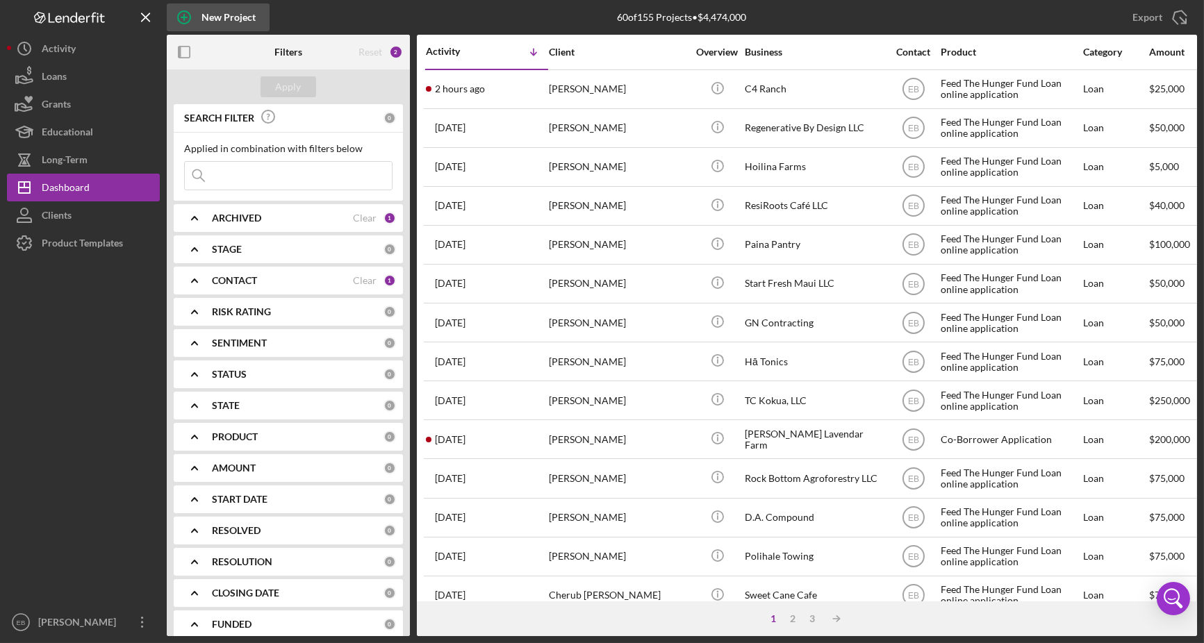
click at [209, 14] on div "New Project" at bounding box center [228, 17] width 54 height 28
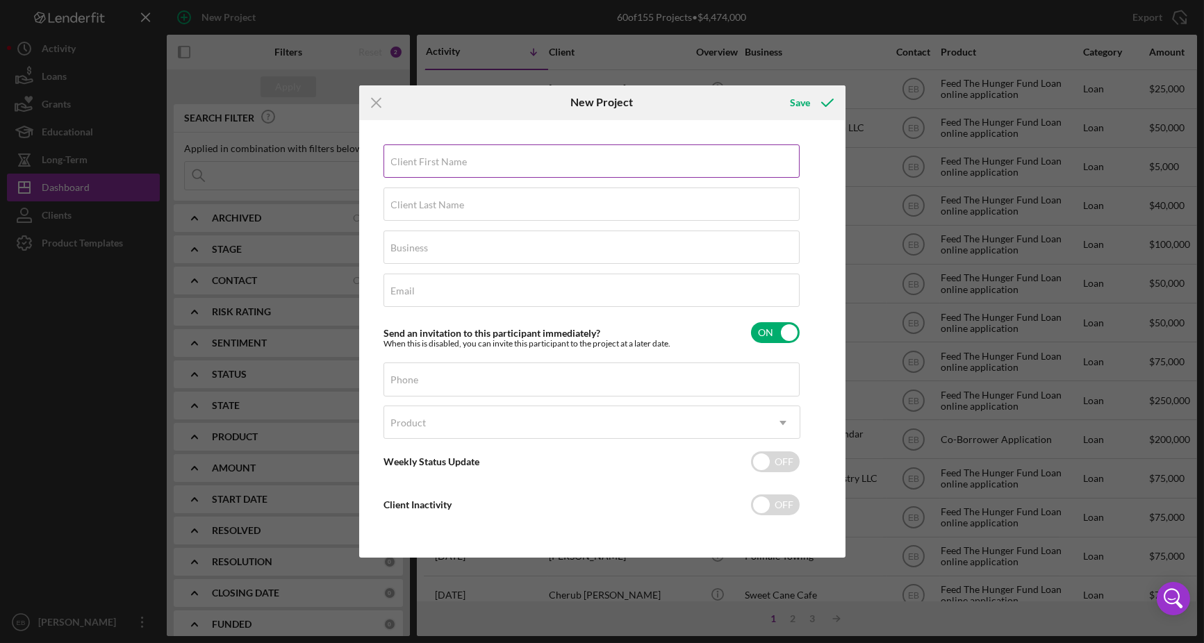
click at [411, 162] on label "Client First Name" at bounding box center [429, 161] width 76 height 11
click at [411, 162] on input "Client First Name" at bounding box center [591, 160] width 416 height 33
paste input "[PERSON_NAME]"
drag, startPoint x: 442, startPoint y: 167, endPoint x: 428, endPoint y: 165, distance: 14.7
click at [428, 165] on input "[PERSON_NAME]" at bounding box center [591, 160] width 416 height 33
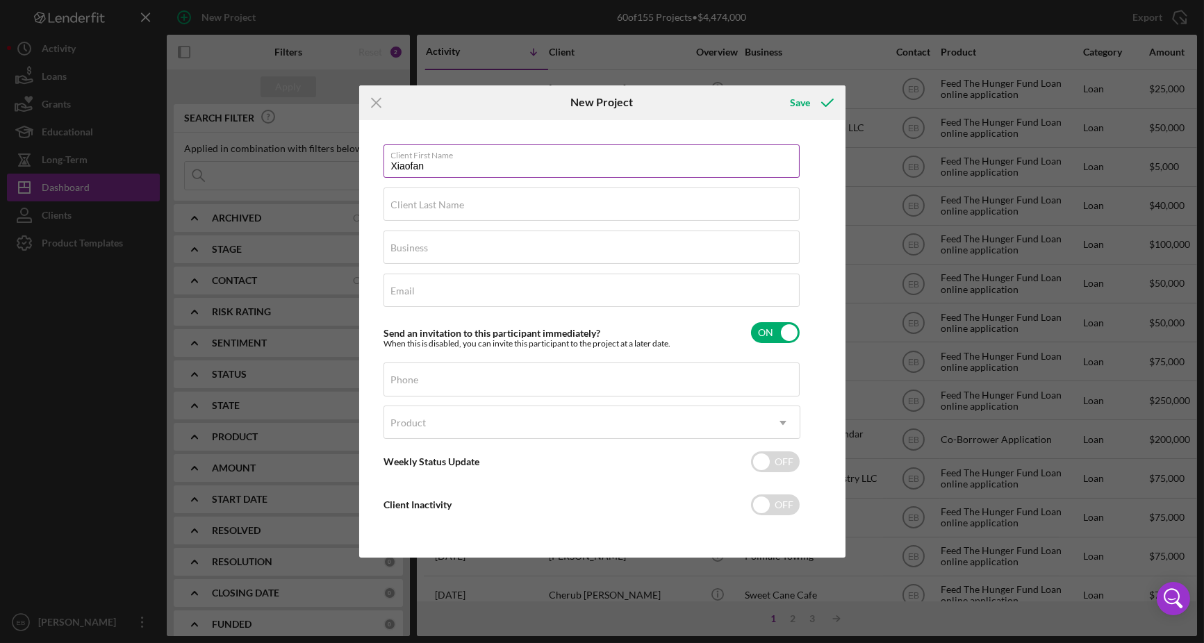
type input "Xiaofan"
paste input "Cui"
type input "Cui"
drag, startPoint x: 535, startPoint y: 243, endPoint x: 399, endPoint y: 192, distance: 145.2
click at [535, 243] on div "Business Required" at bounding box center [591, 248] width 417 height 35
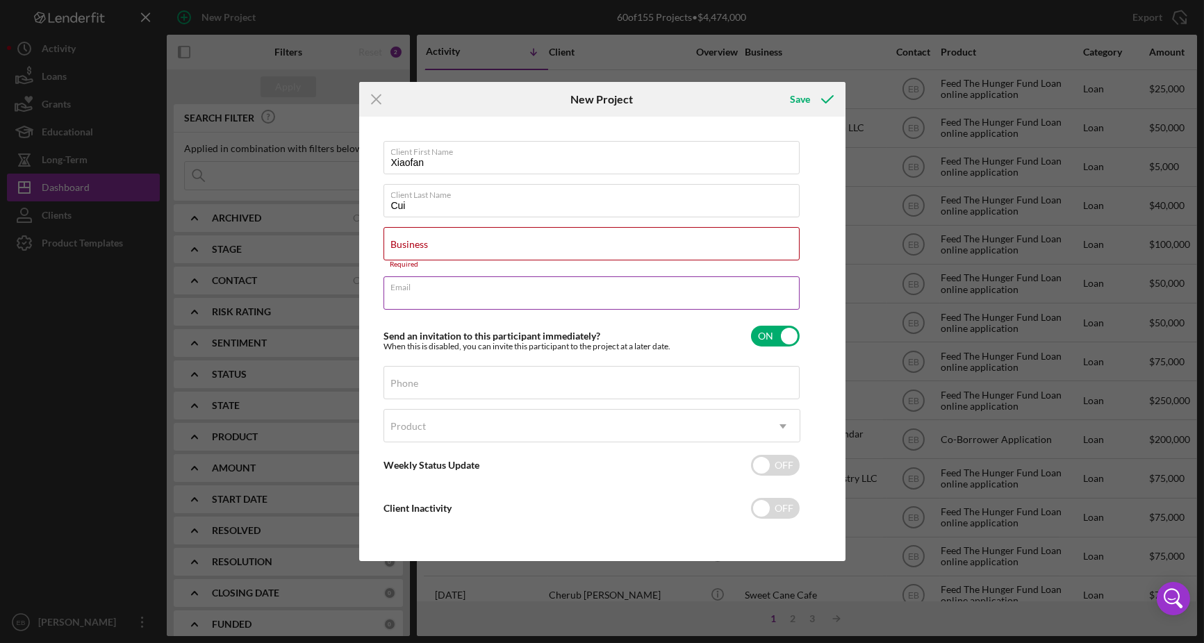
click at [428, 307] on div "Email Required" at bounding box center [591, 293] width 417 height 35
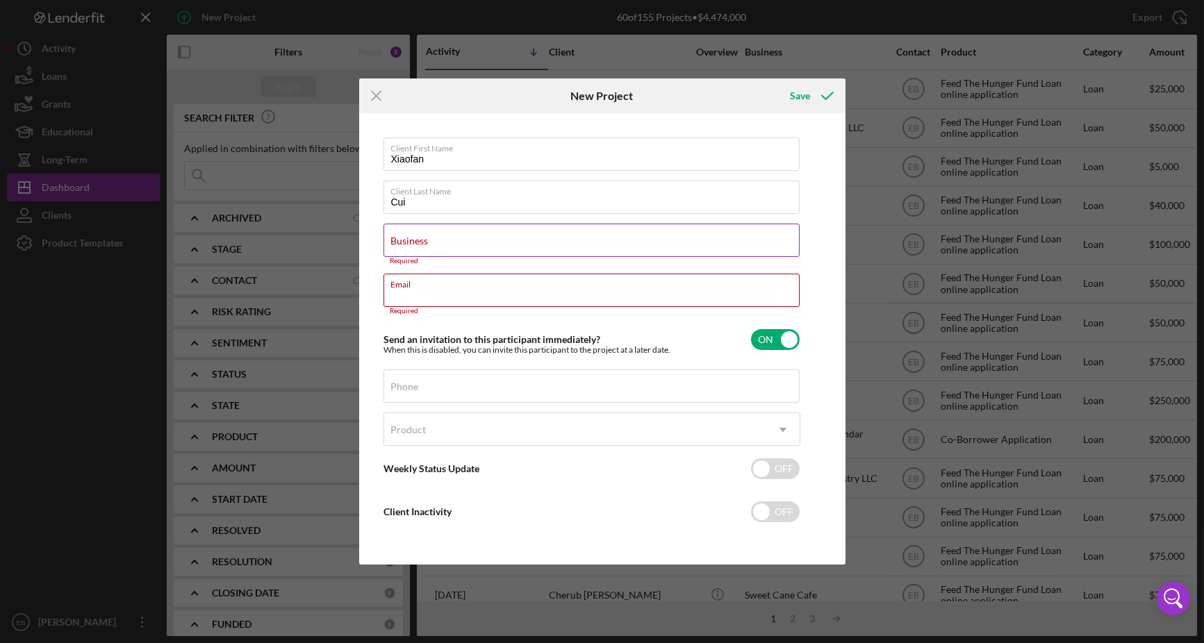
click at [437, 249] on input "Business" at bounding box center [591, 240] width 416 height 33
paste input "HI Land LLC"
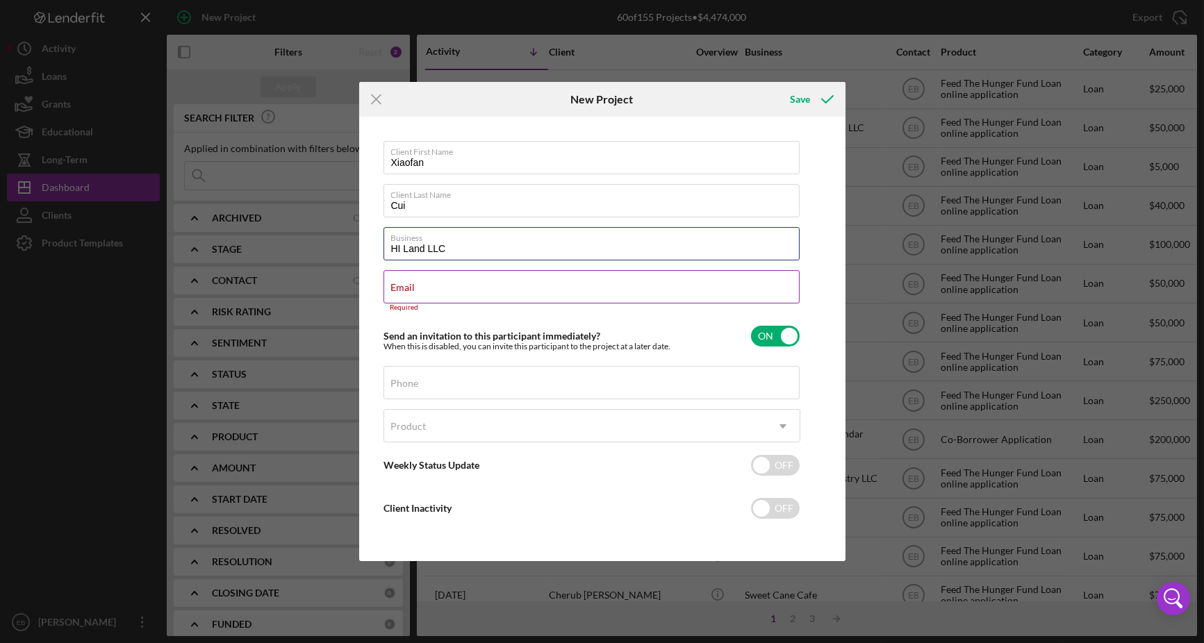
type input "HI Land LLC"
click at [407, 291] on label "Email" at bounding box center [403, 287] width 24 height 11
click at [407, 291] on input "Email" at bounding box center [591, 286] width 416 height 33
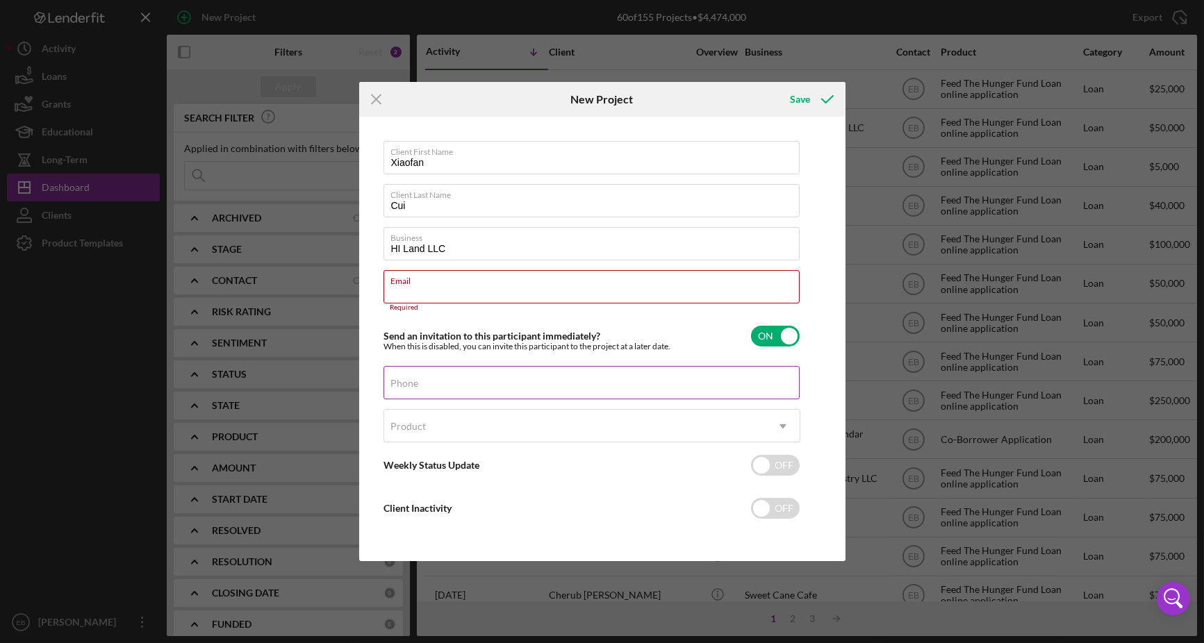
paste input "[EMAIL_ADDRESS][DOMAIN_NAME]"
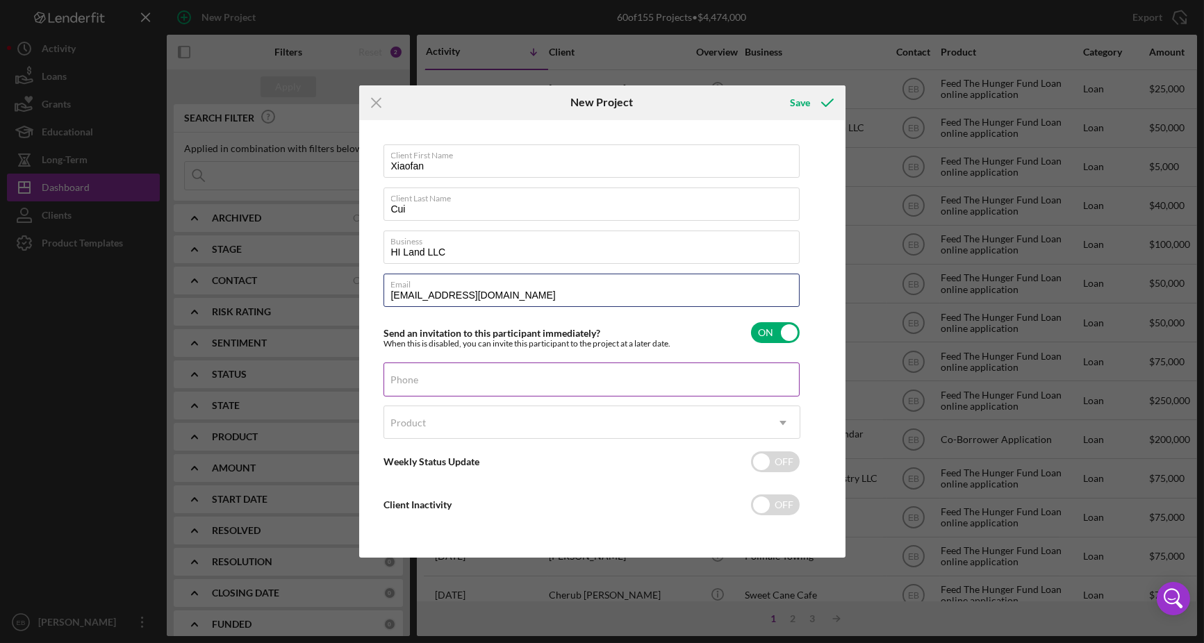
type input "[EMAIL_ADDRESS][DOMAIN_NAME]"
click at [488, 385] on input "Phone" at bounding box center [591, 379] width 416 height 33
paste input "[PHONE_NUMBER]"
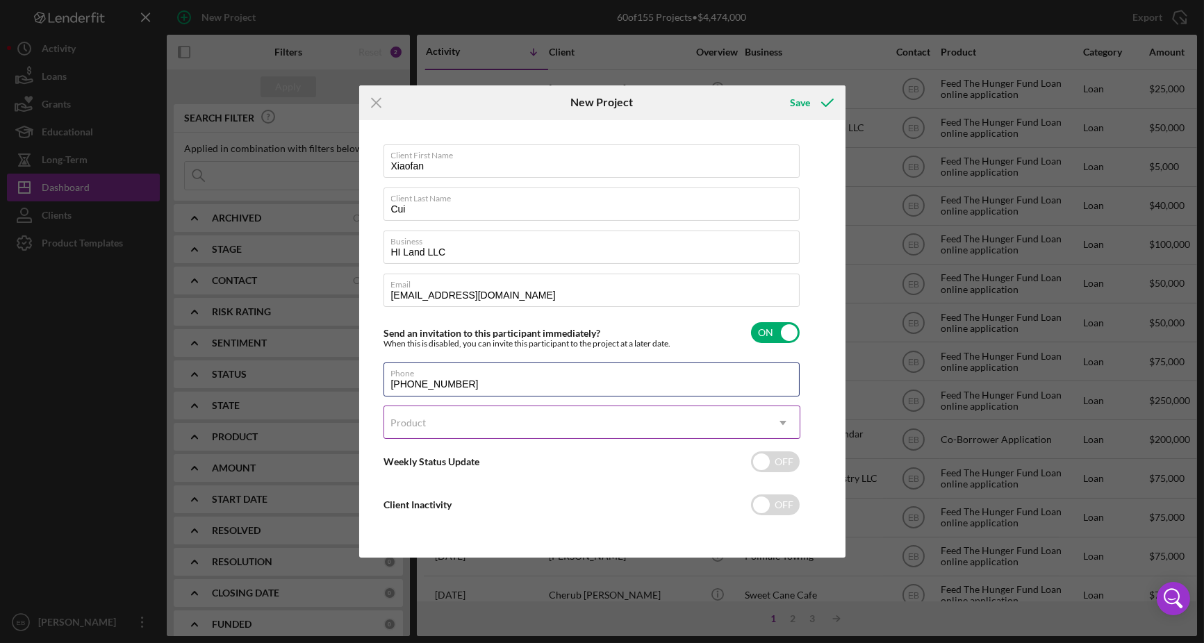
type input "[PHONE_NUMBER]"
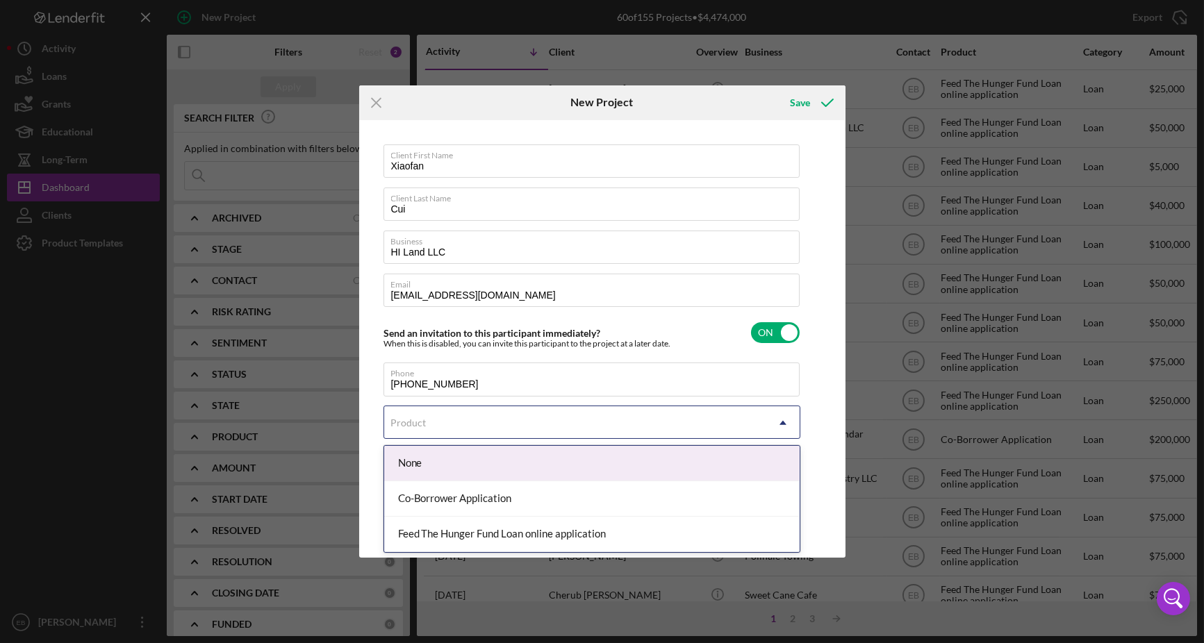
click at [463, 424] on div "Product" at bounding box center [575, 423] width 382 height 32
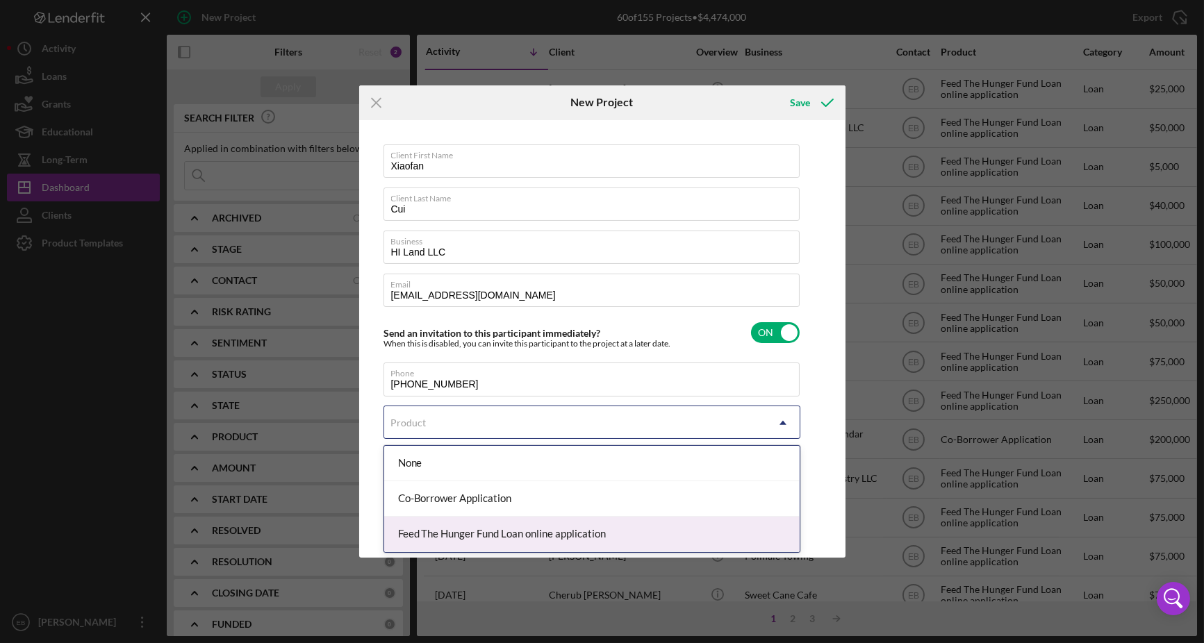
click at [440, 524] on div "Feed The Hunger Fund Loan online application" at bounding box center [591, 534] width 415 height 35
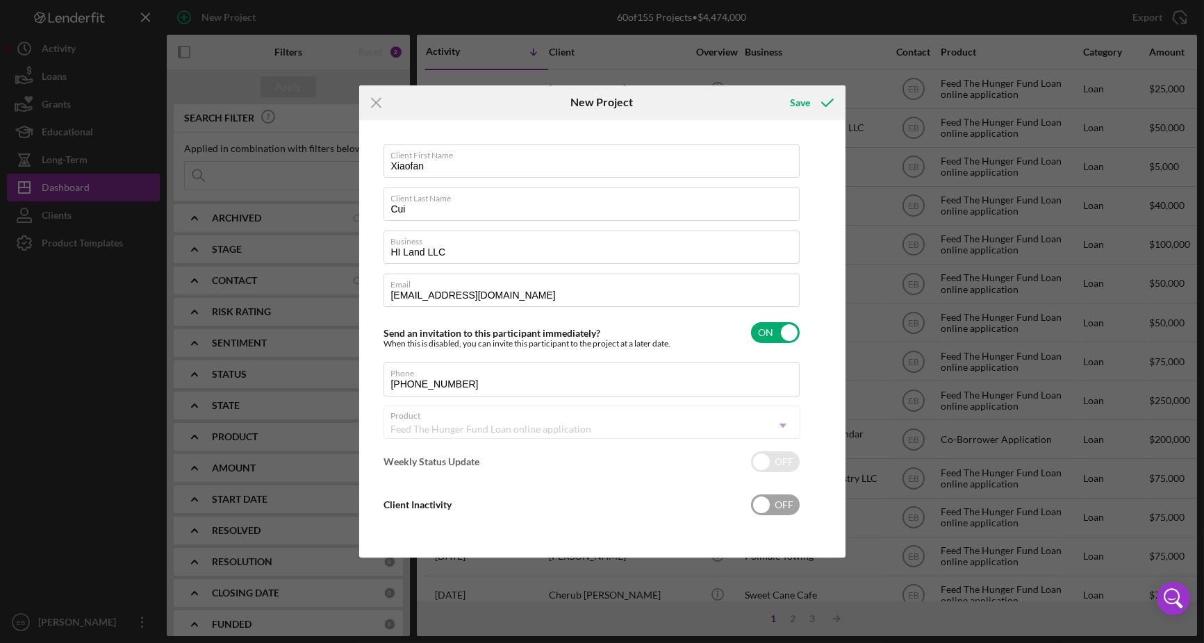
checkbox input "true"
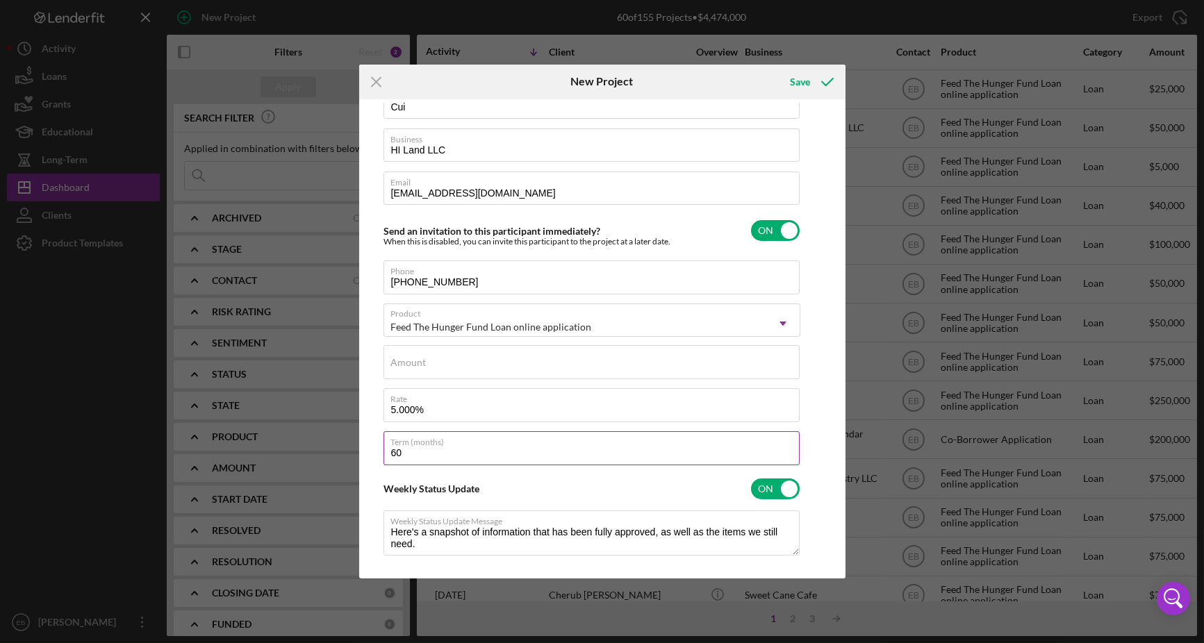
scroll to position [105, 0]
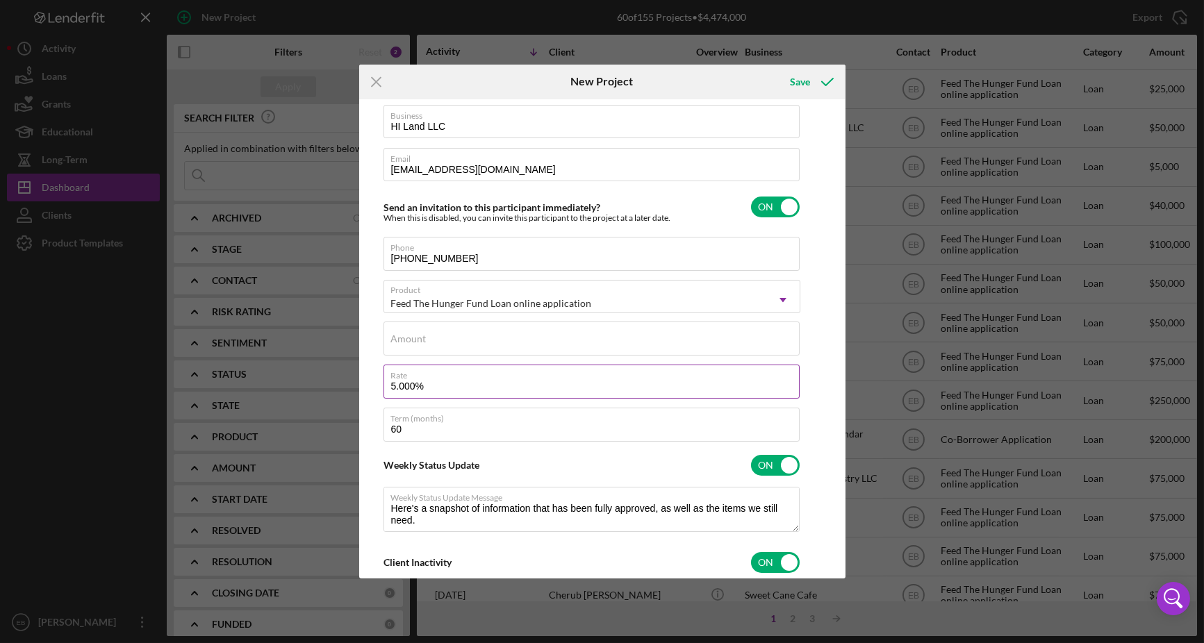
click at [401, 384] on input "5.000%" at bounding box center [591, 381] width 416 height 33
type input "5.500%"
type textarea "Here's a snapshot of information that has been fully approved, as well as the i…"
type textarea "Hey there, we noticed you haven't made any progress on your application in the …"
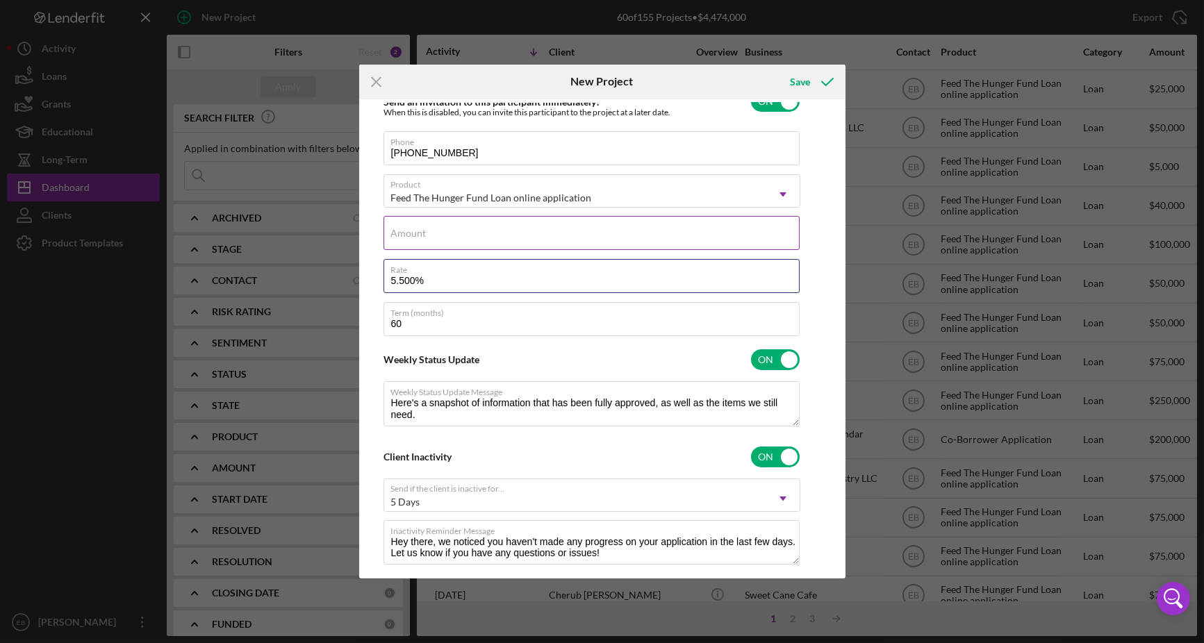
type input "5.500%"
type textarea "Here's a snapshot of information that has been fully approved, as well as the i…"
type textarea "Hey there, we noticed you haven't made any progress on your application in the …"
click at [477, 239] on input "Amount" at bounding box center [591, 232] width 416 height 33
type input "$3"
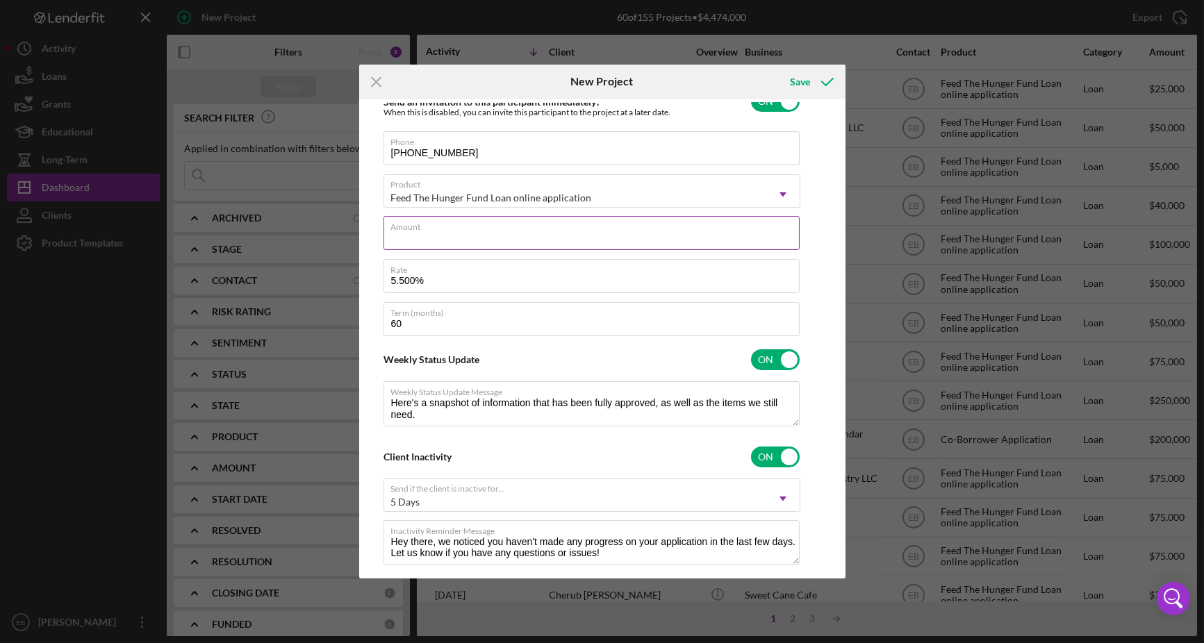
type textarea "Here's a snapshot of information that has been fully approved, as well as the i…"
type textarea "Hey there, we noticed you haven't made any progress on your application in the …"
type input "$30"
type textarea "Here's a snapshot of information that has been fully approved, as well as the i…"
type textarea "Hey there, we noticed you haven't made any progress on your application in the …"
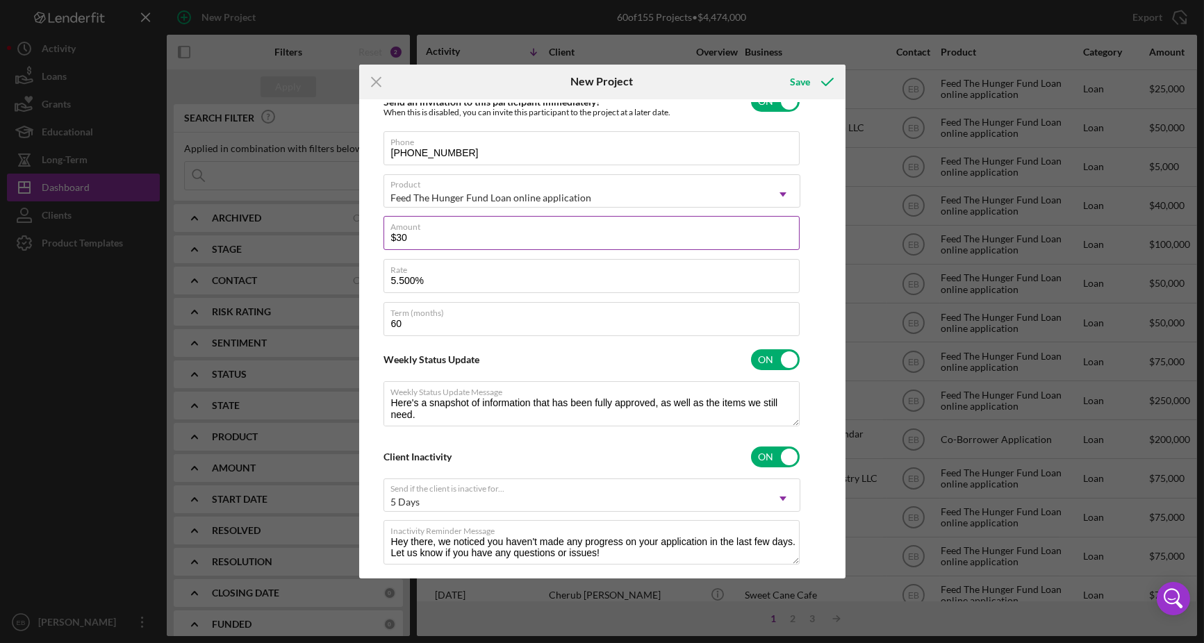
type input "$300"
type textarea "Here's a snapshot of information that has been fully approved, as well as the i…"
type textarea "Hey there, we noticed you haven't made any progress on your application in the …"
type input "$3,000"
type textarea "Here's a snapshot of information that has been fully approved, as well as the i…"
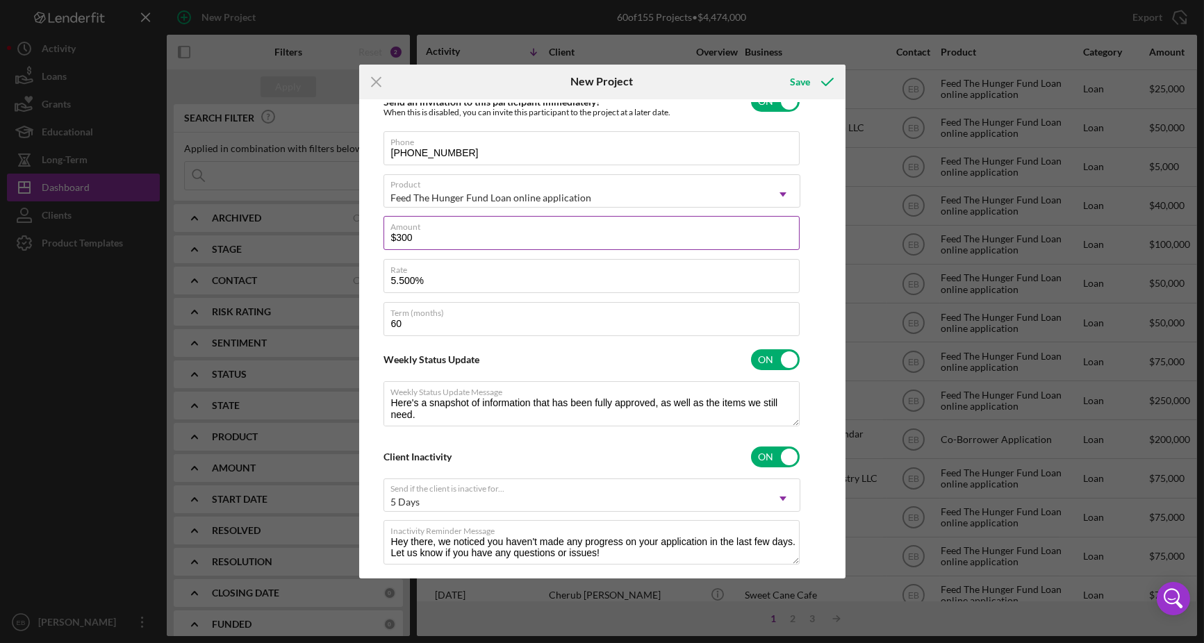
type textarea "Hey there, we noticed you haven't made any progress on your application in the …"
type input "$30,000"
type textarea "Here's a snapshot of information that has been fully approved, as well as the i…"
type textarea "Hey there, we noticed you haven't made any progress on your application in the …"
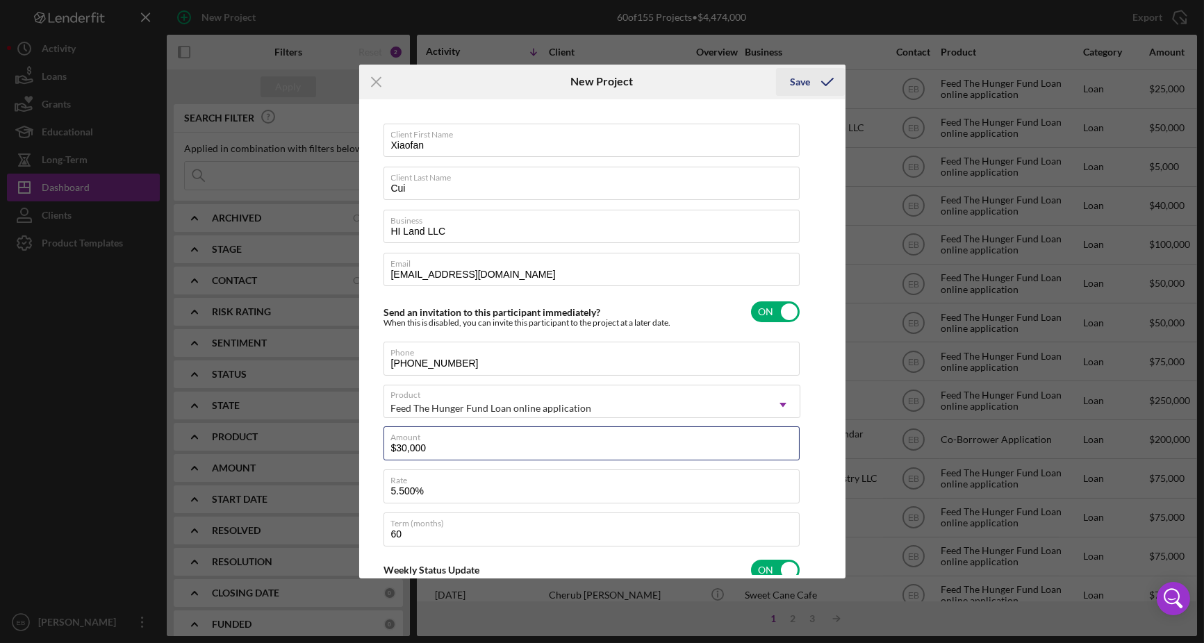
type input "$30,000"
type textarea "Here's a snapshot of information that has been fully approved, as well as the i…"
type textarea "Hey there, we noticed you haven't made any progress on your application in the …"
click at [801, 88] on div "Save" at bounding box center [800, 82] width 20 height 28
type textarea "Here's a snapshot of information that has been fully approved, as well as the i…"
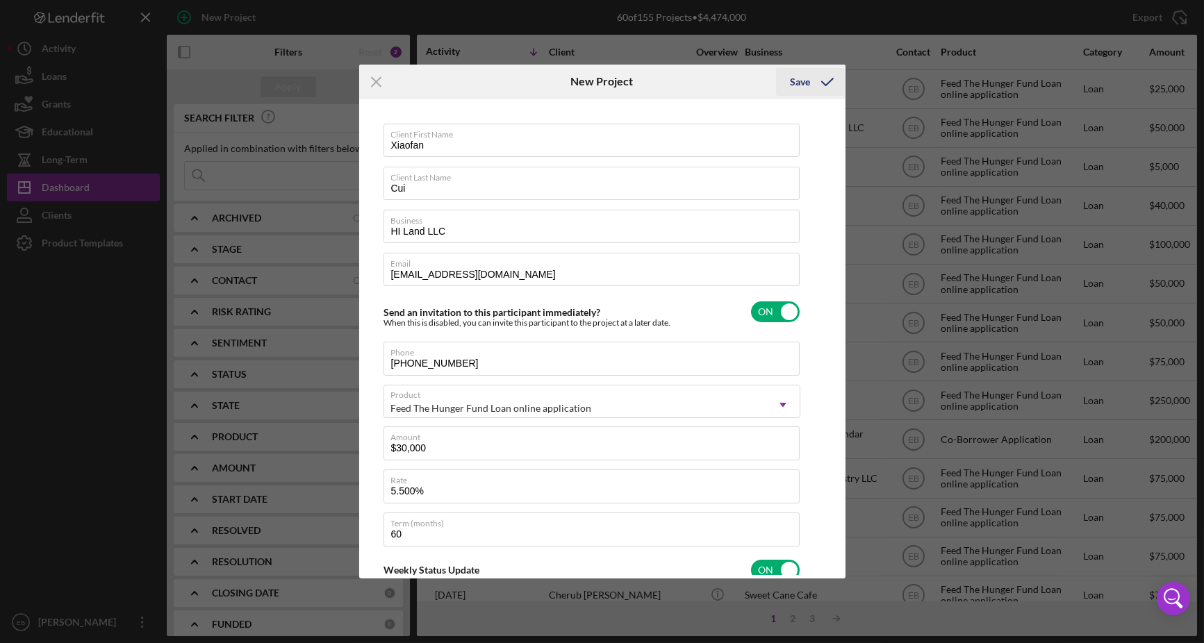
type textarea "Hey there, we noticed you haven't made any progress on your application in the …"
type textarea "Here's a snapshot of information that has been fully approved, as well as the i…"
type textarea "Hey there, we noticed you haven't made any progress on your application in the …"
checkbox input "false"
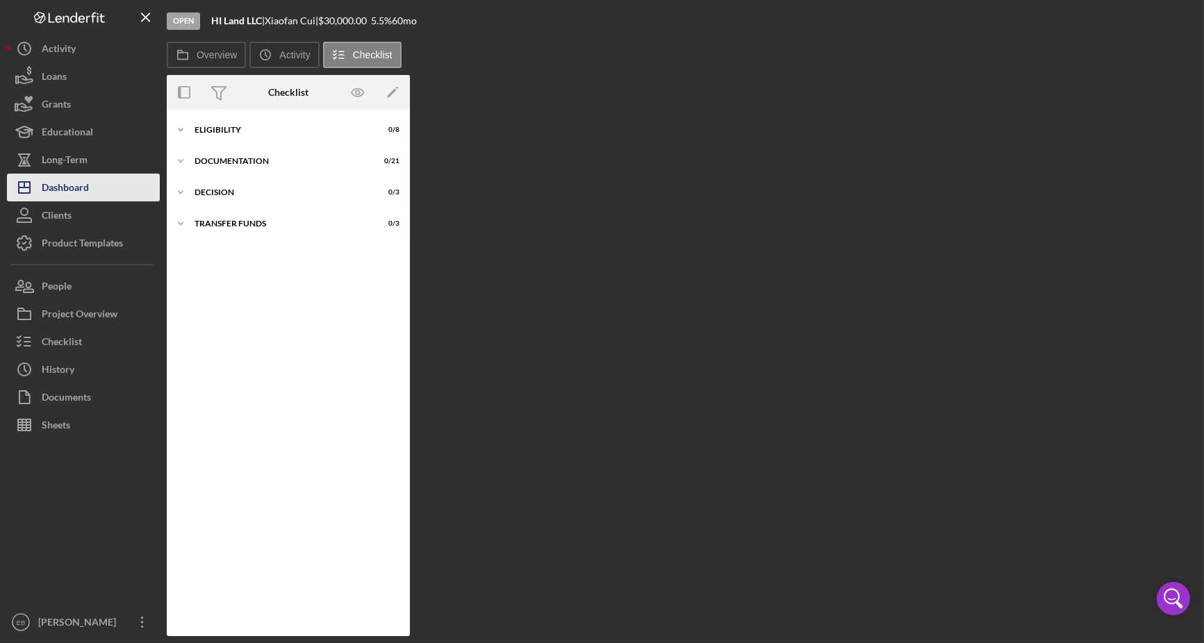
click at [76, 191] on div "Dashboard" at bounding box center [65, 189] width 47 height 31
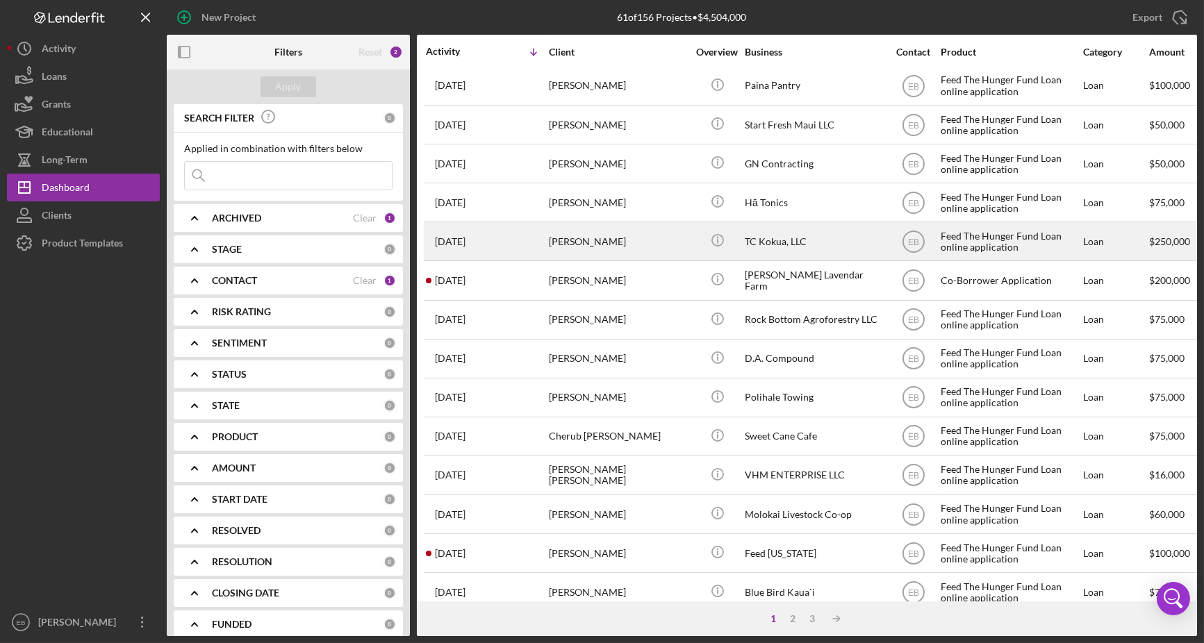
scroll to position [210, 0]
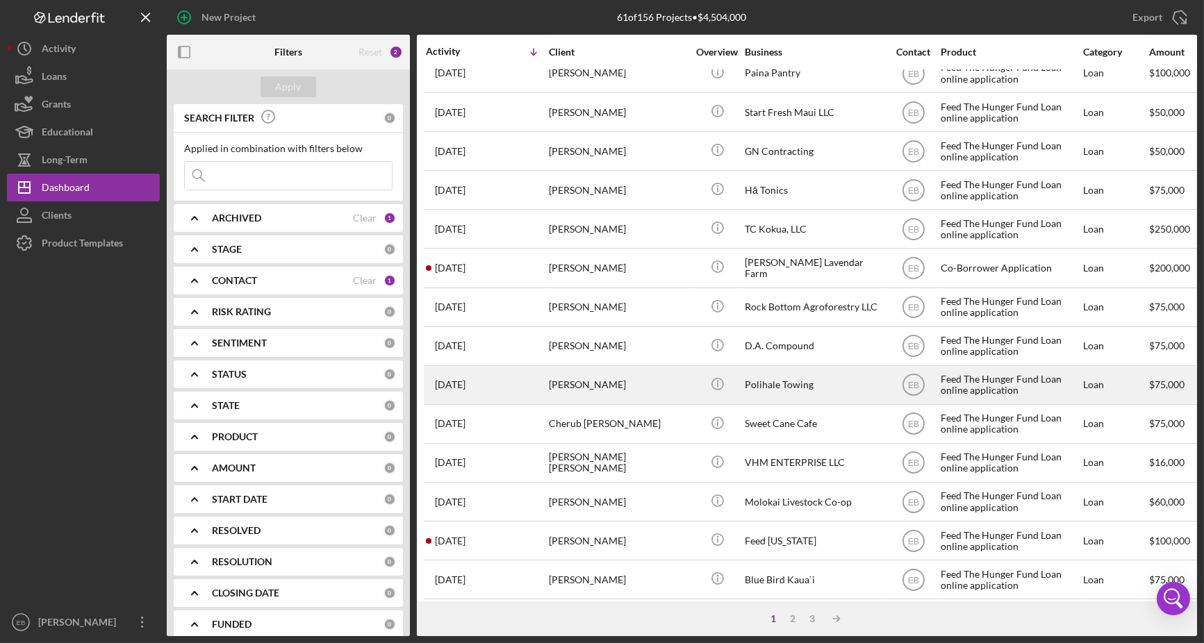
click at [574, 382] on div "[PERSON_NAME]" at bounding box center [618, 385] width 139 height 37
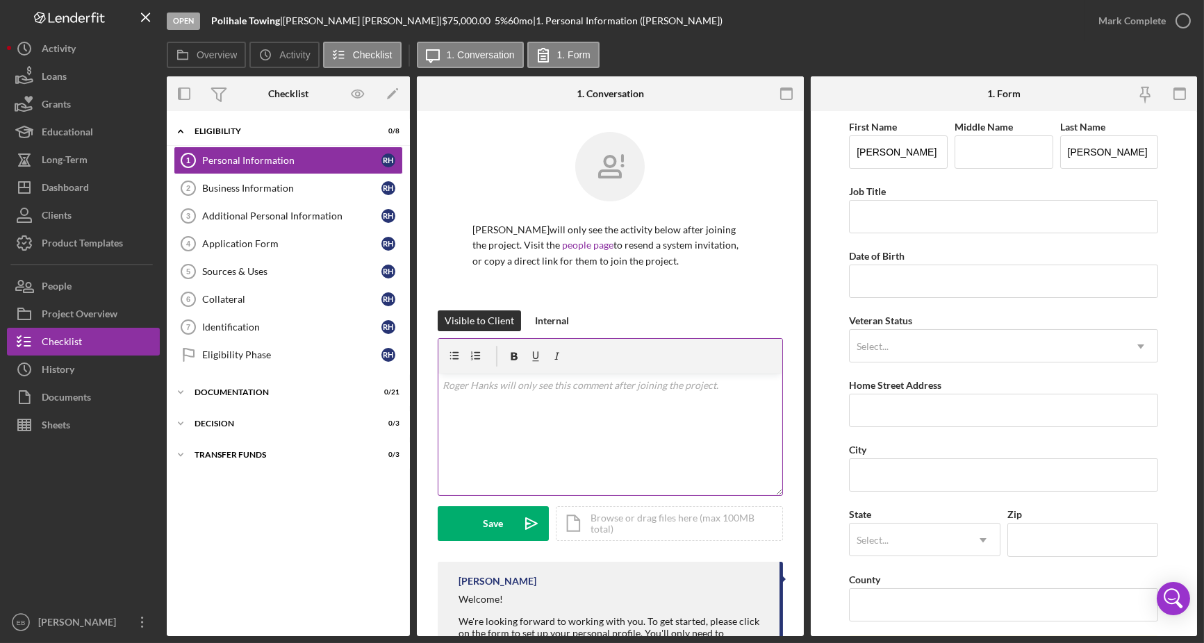
click at [549, 397] on div "v Color teal Color pink Remove color Add row above Add row below Add column bef…" at bounding box center [610, 435] width 344 height 122
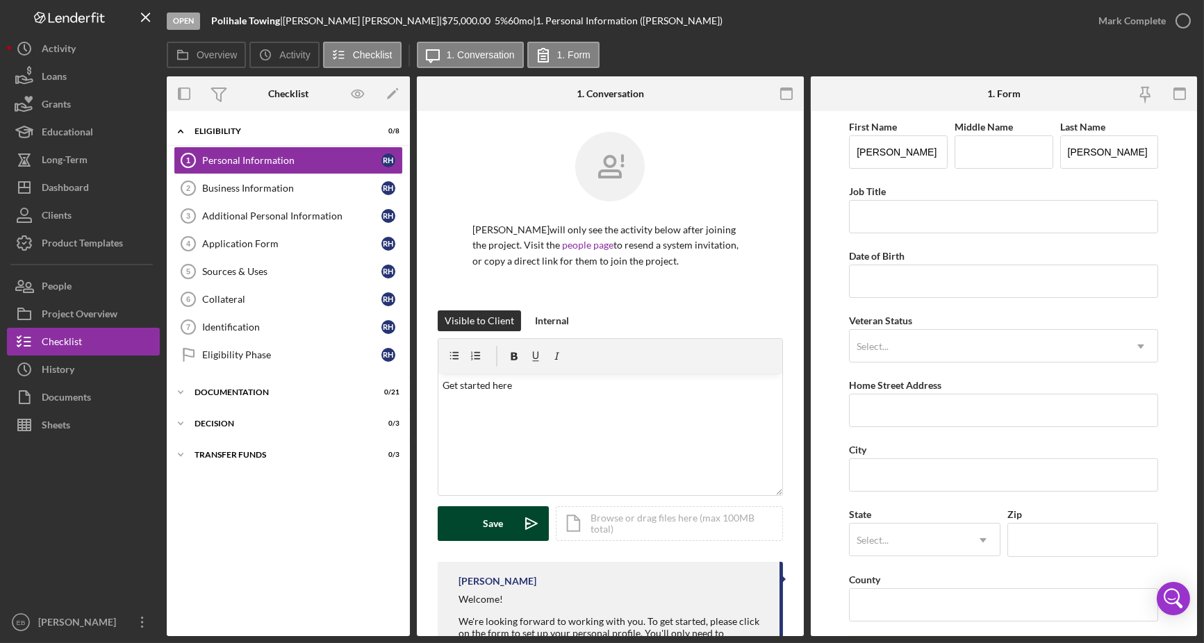
click at [525, 510] on icon "Icon/icon-invite-send" at bounding box center [531, 523] width 35 height 35
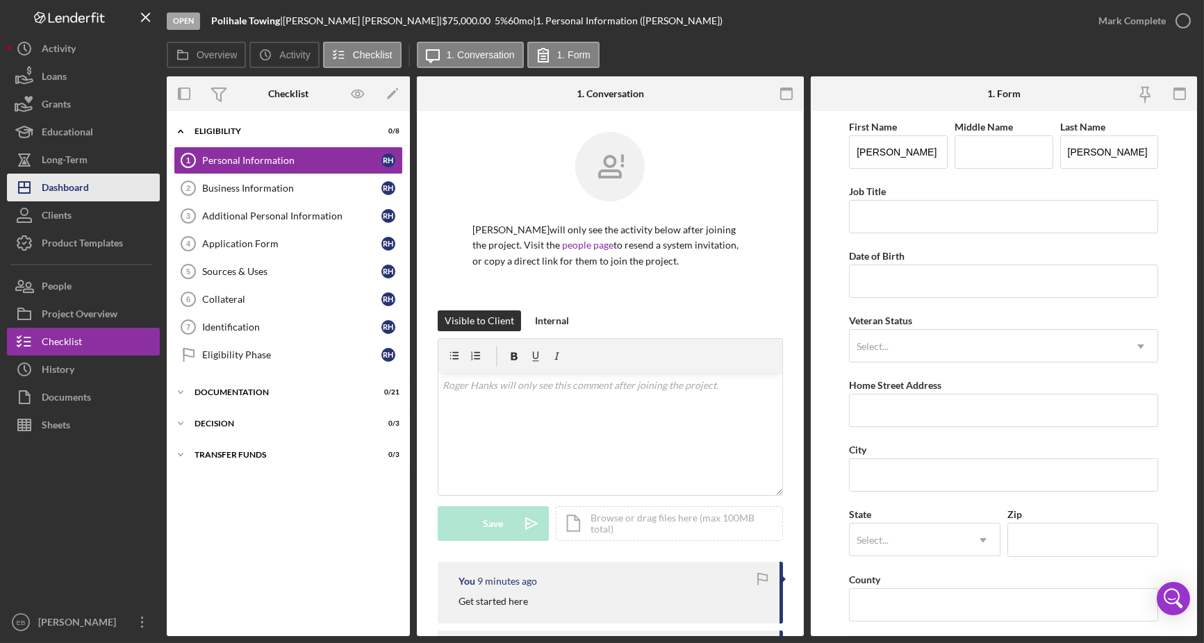
click at [72, 188] on div "Dashboard" at bounding box center [65, 189] width 47 height 31
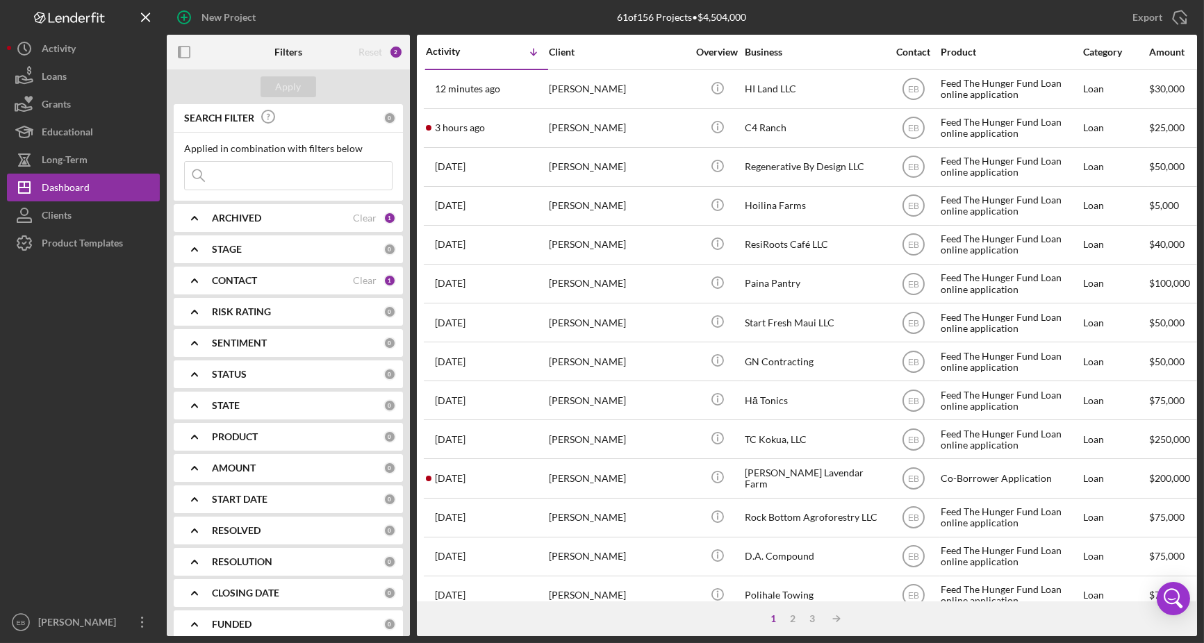
click at [586, 13] on div "61 of 156 Projects • $4,504,000" at bounding box center [681, 17] width 343 height 35
click at [48, 193] on div "Dashboard" at bounding box center [66, 189] width 48 height 31
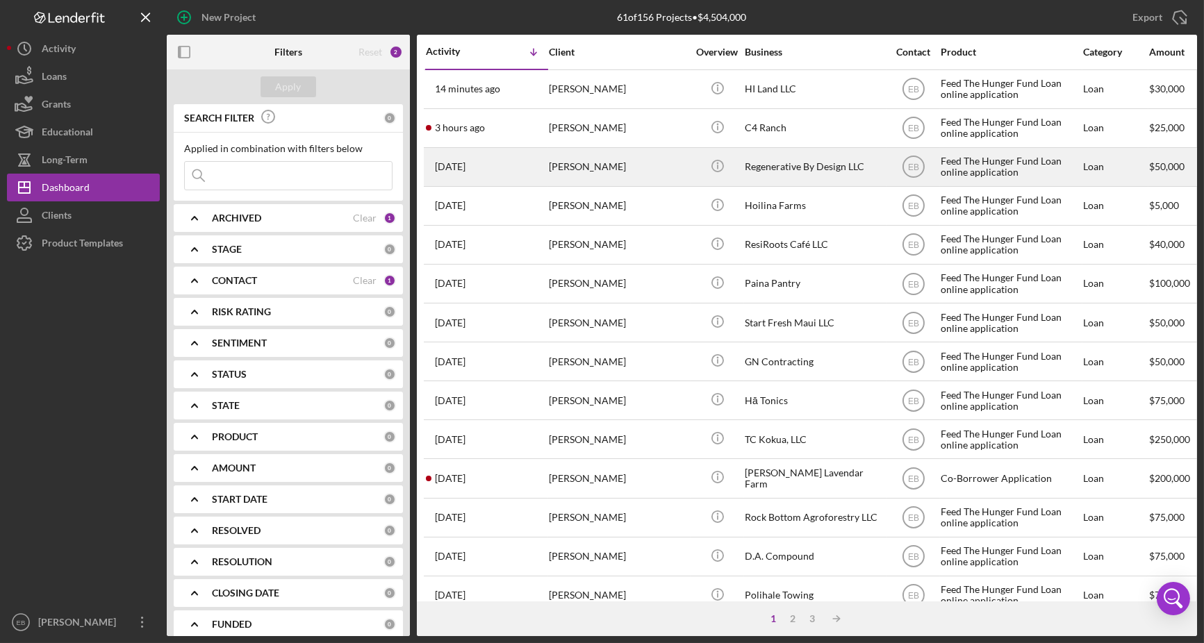
click at [610, 171] on div "[PERSON_NAME]" at bounding box center [618, 167] width 139 height 37
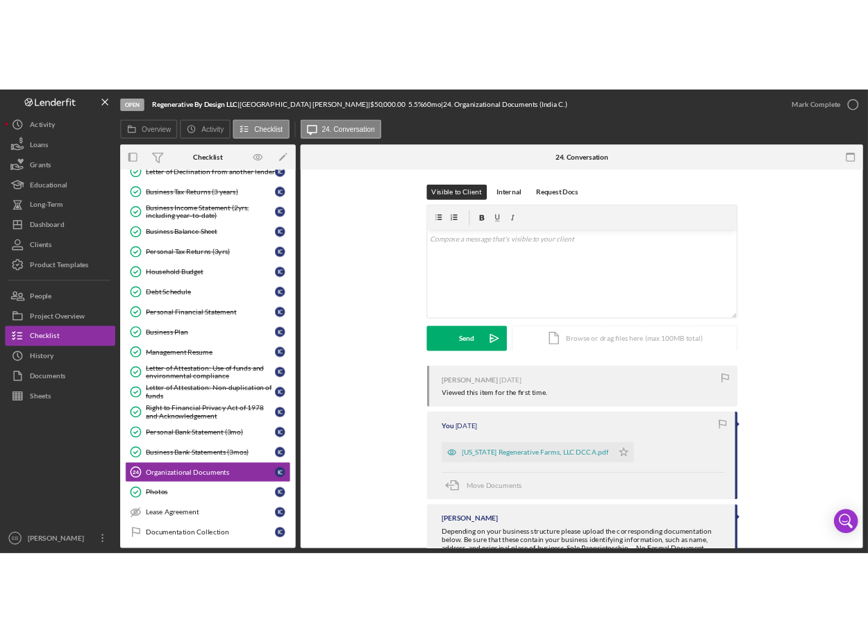
scroll to position [193, 0]
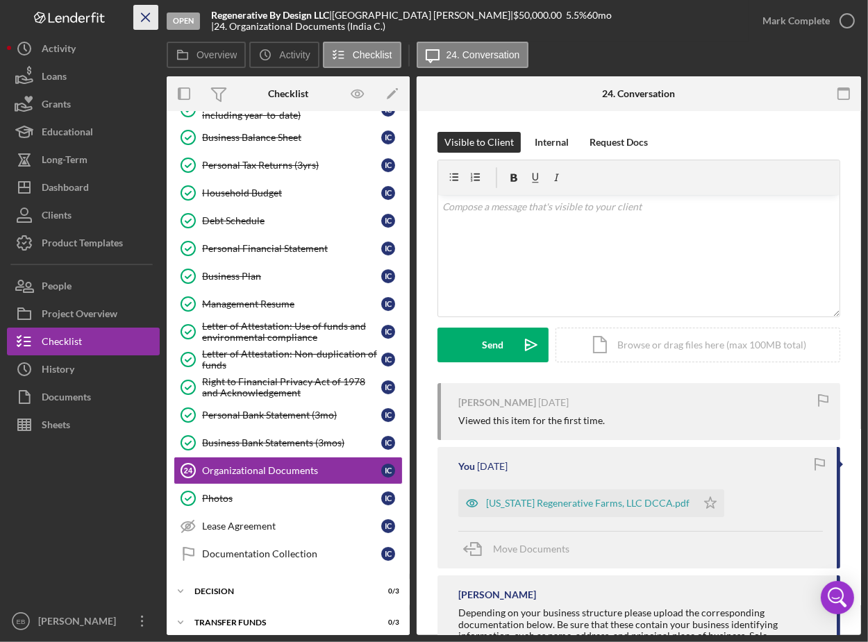
click at [151, 19] on icon "Icon/Menu Close" at bounding box center [146, 17] width 31 height 31
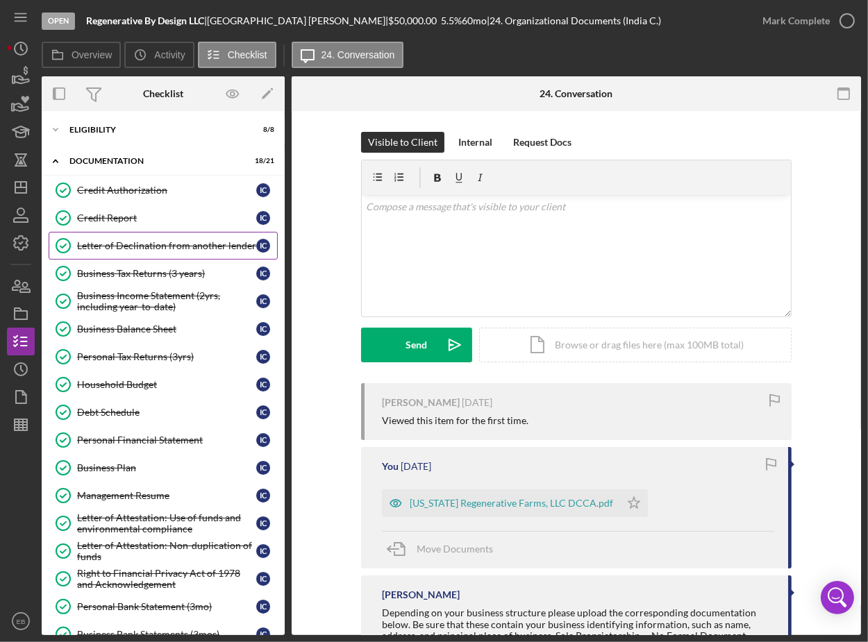
scroll to position [0, 0]
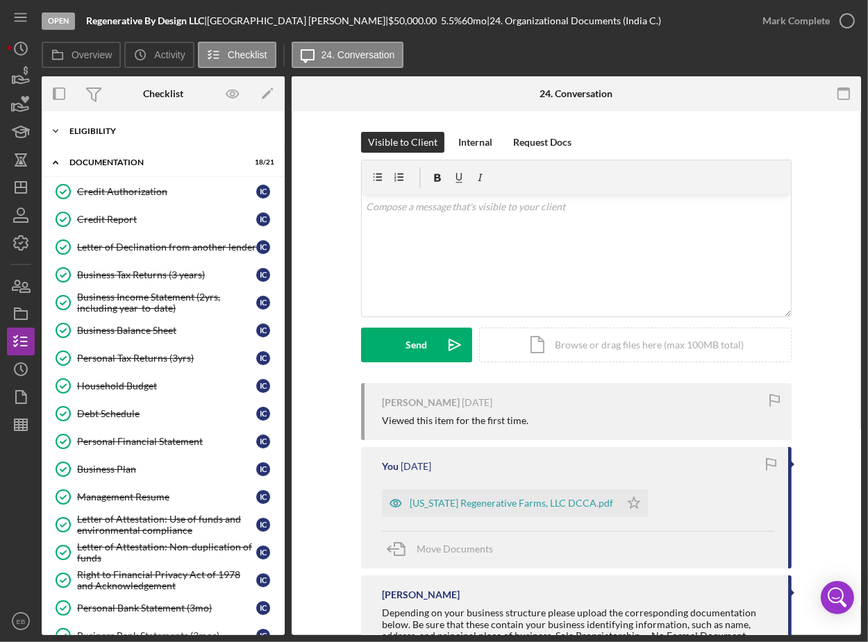
click at [99, 129] on div "Eligibility" at bounding box center [168, 131] width 198 height 8
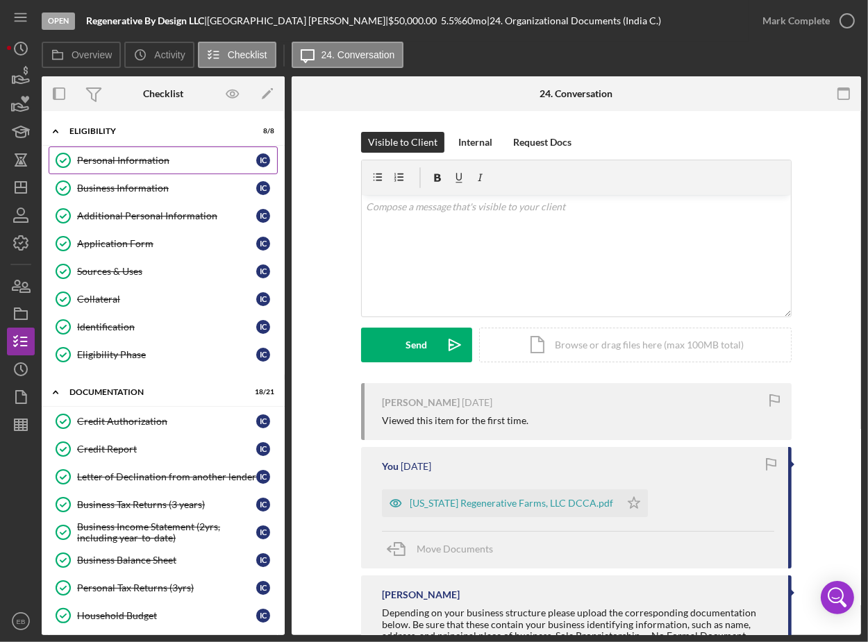
click at [122, 160] on div "Personal Information" at bounding box center [166, 160] width 179 height 11
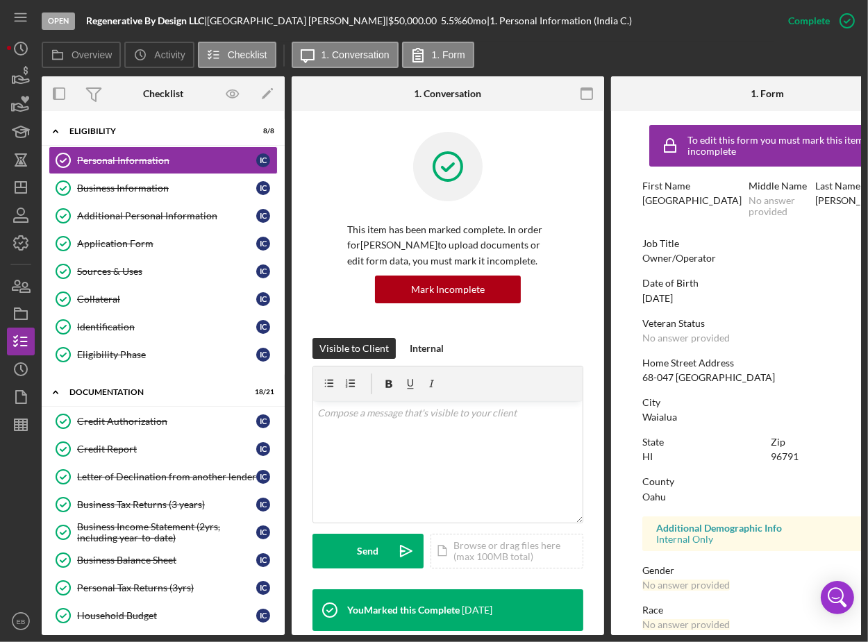
scroll to position [139, 0]
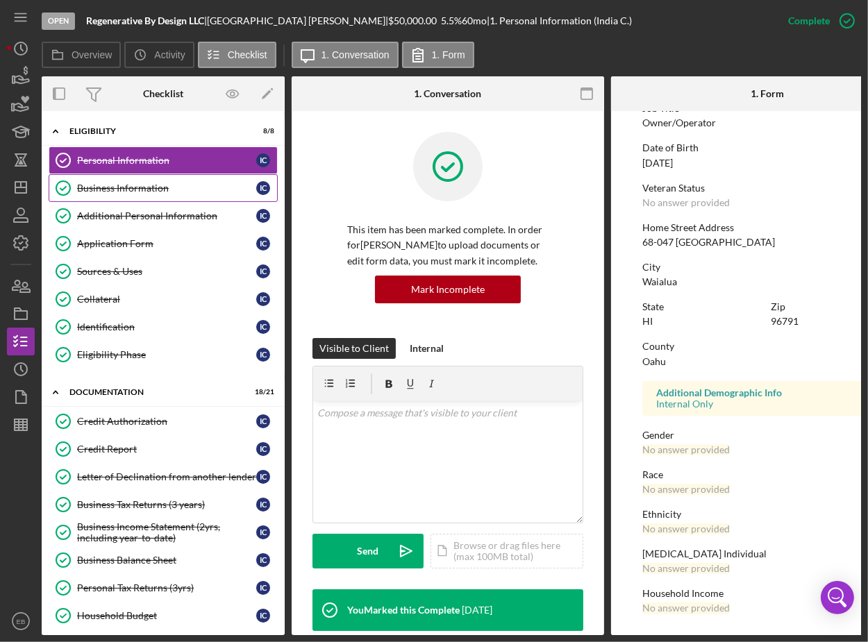
click at [143, 189] on div "Business Information" at bounding box center [166, 188] width 179 height 11
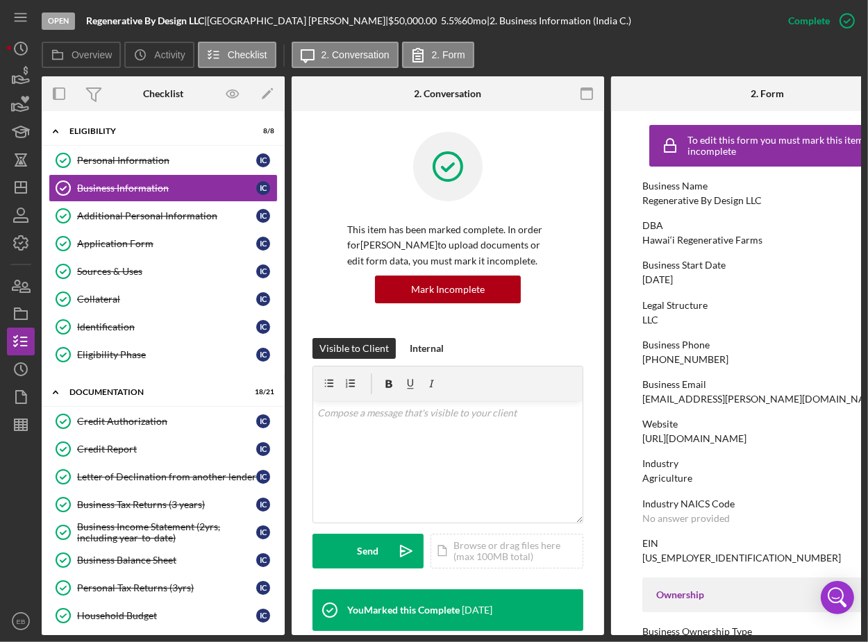
drag, startPoint x: 799, startPoint y: 438, endPoint x: 642, endPoint y: 444, distance: 156.4
click at [642, 444] on div "Website [URL][DOMAIN_NAME]" at bounding box center [767, 432] width 250 height 26
copy div "[URL][DOMAIN_NAME]"
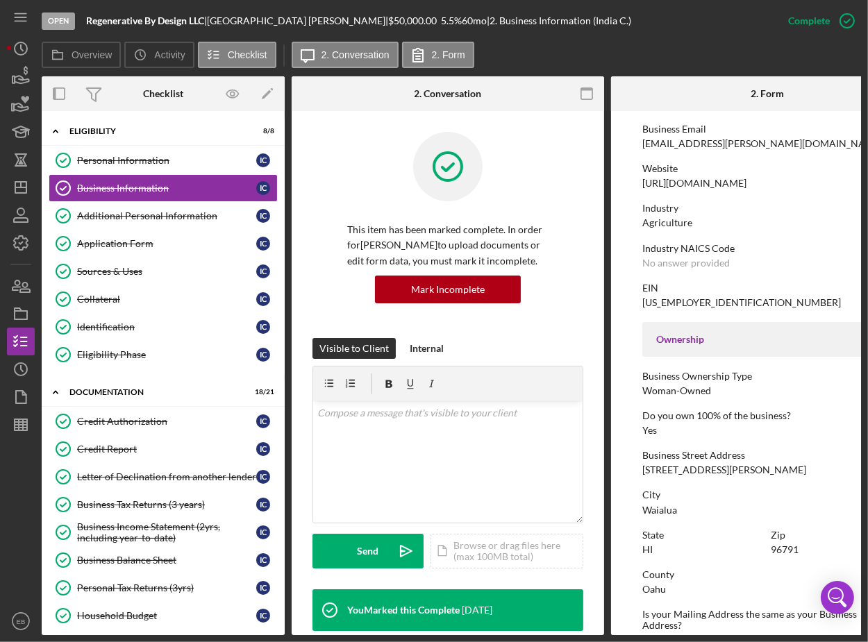
scroll to position [420, 0]
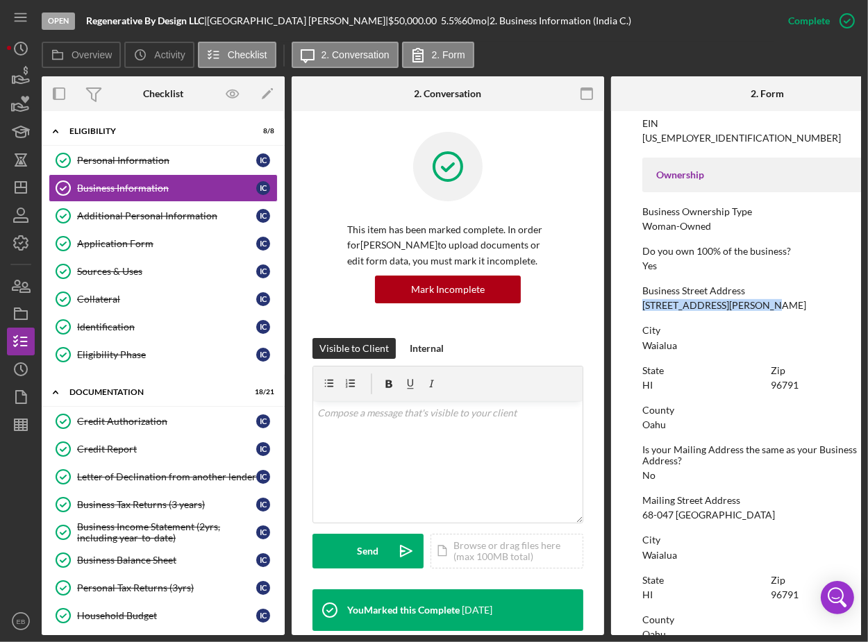
drag, startPoint x: 768, startPoint y: 305, endPoint x: 642, endPoint y: 308, distance: 125.7
click at [642, 308] on div "Business Street Address [STREET_ADDRESS][PERSON_NAME]" at bounding box center [767, 298] width 250 height 26
copy div "[STREET_ADDRESS][PERSON_NAME]"
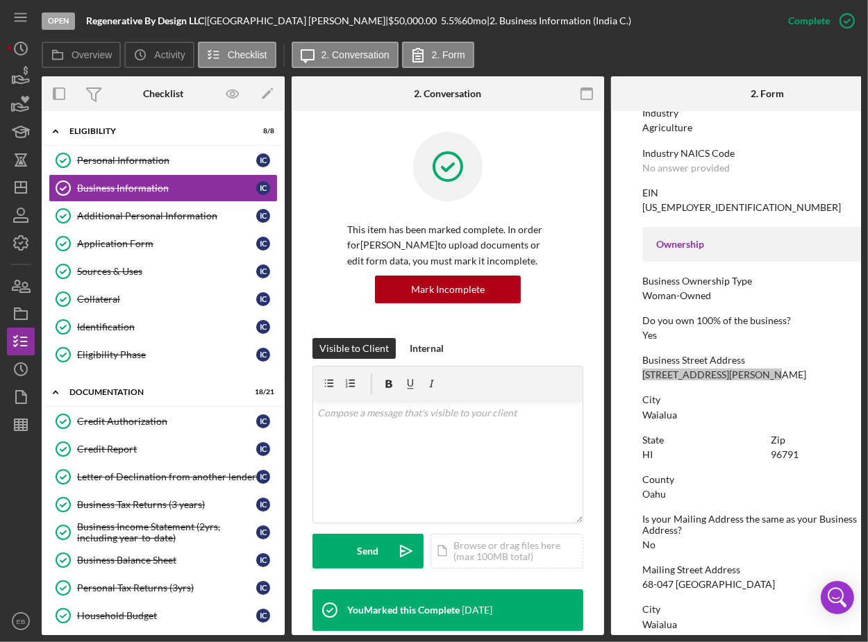
scroll to position [276, 0]
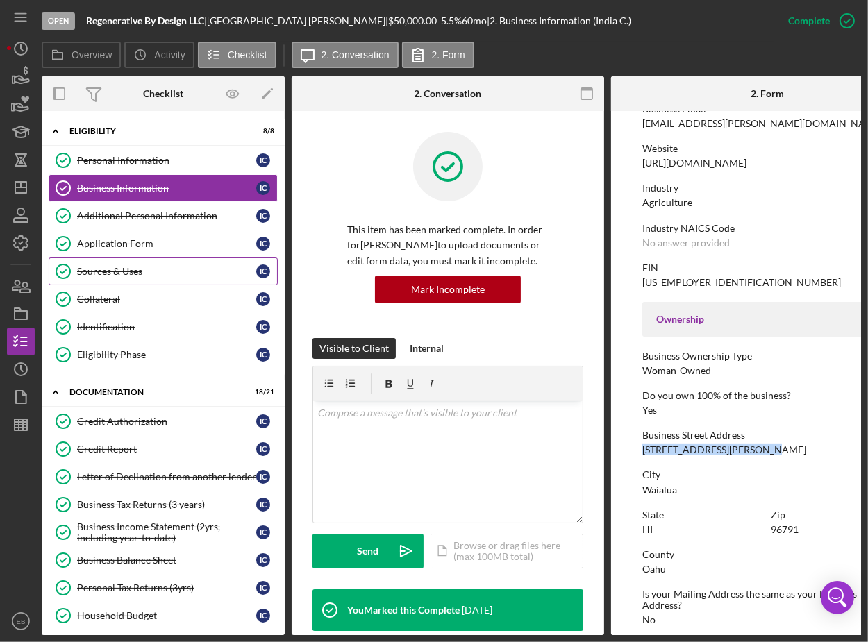
click at [118, 272] on div "Sources & Uses" at bounding box center [166, 271] width 179 height 11
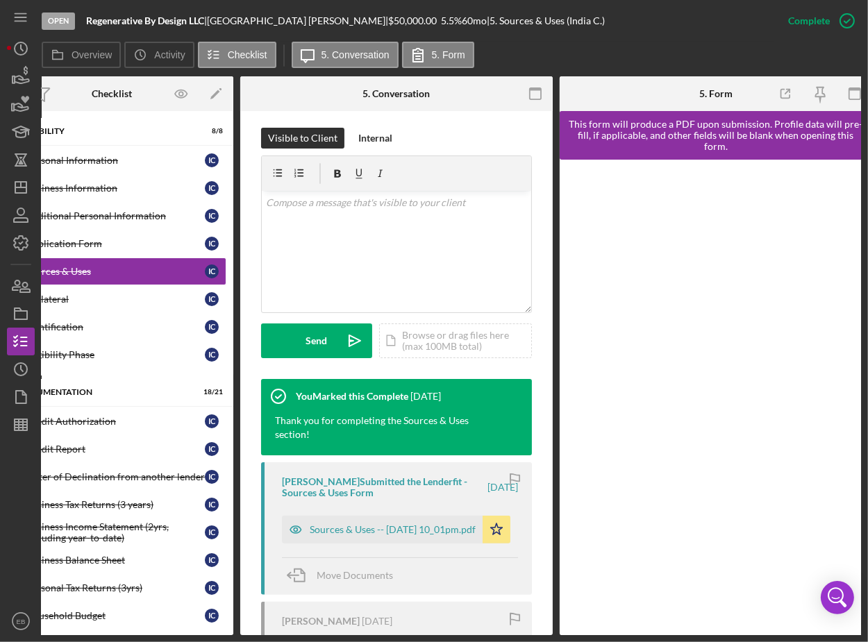
scroll to position [0, 62]
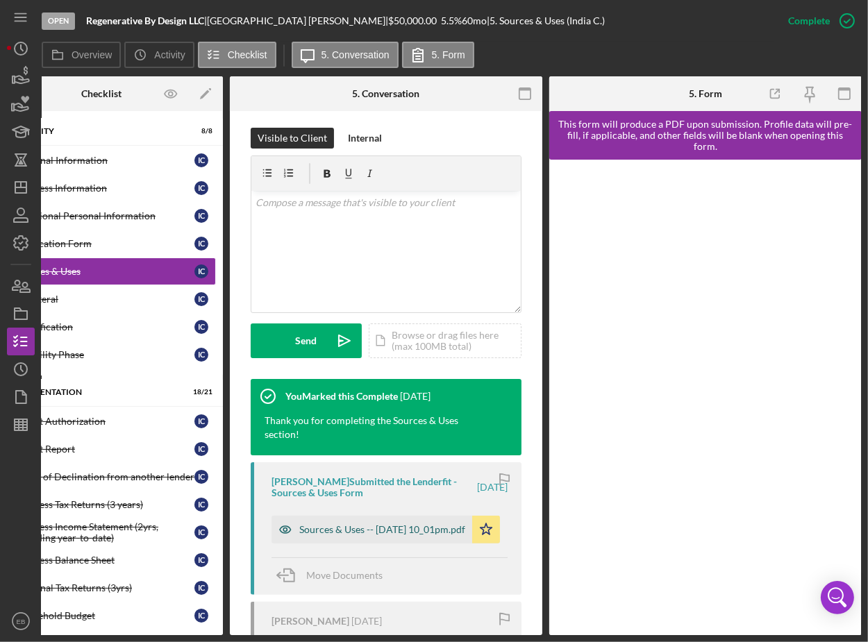
click at [321, 533] on div "Sources & Uses -- [DATE] 10_01pm.pdf" at bounding box center [382, 529] width 166 height 11
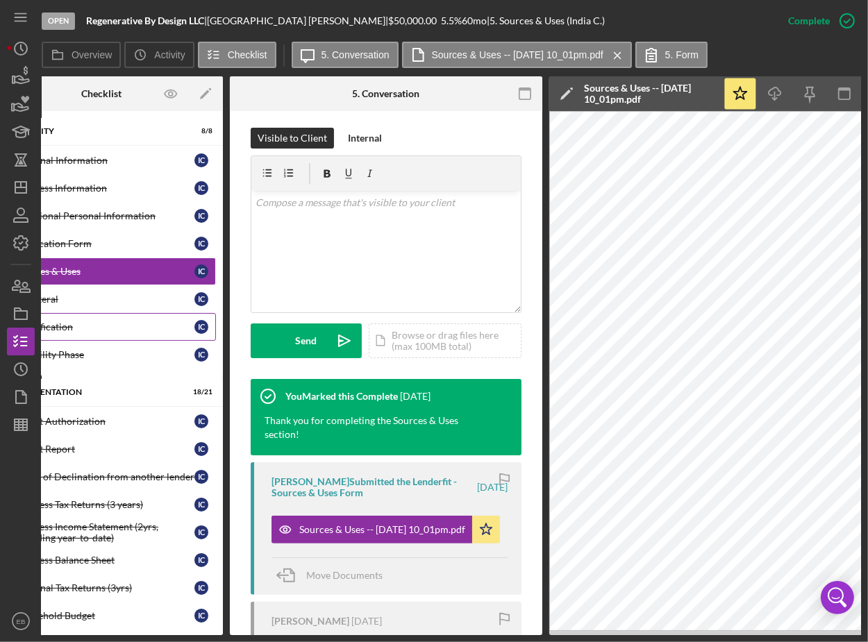
click at [122, 331] on link "Identification Identification I C" at bounding box center [101, 327] width 229 height 28
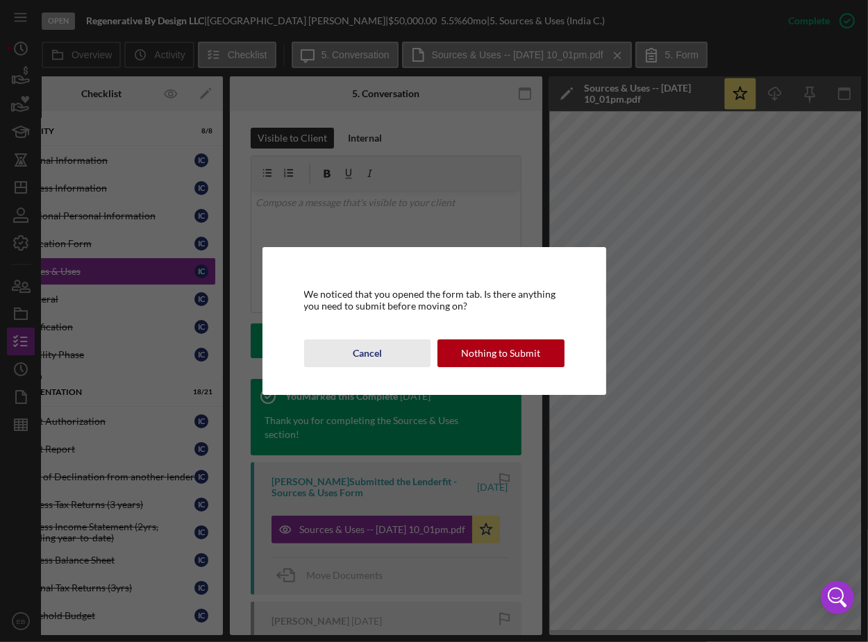
click at [376, 351] on div "Cancel" at bounding box center [367, 354] width 29 height 28
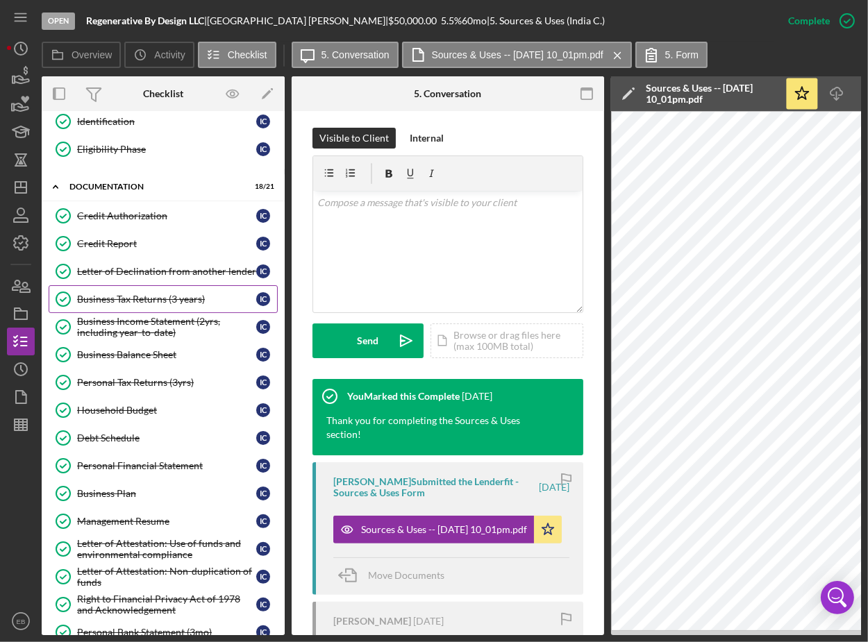
scroll to position [210, 0]
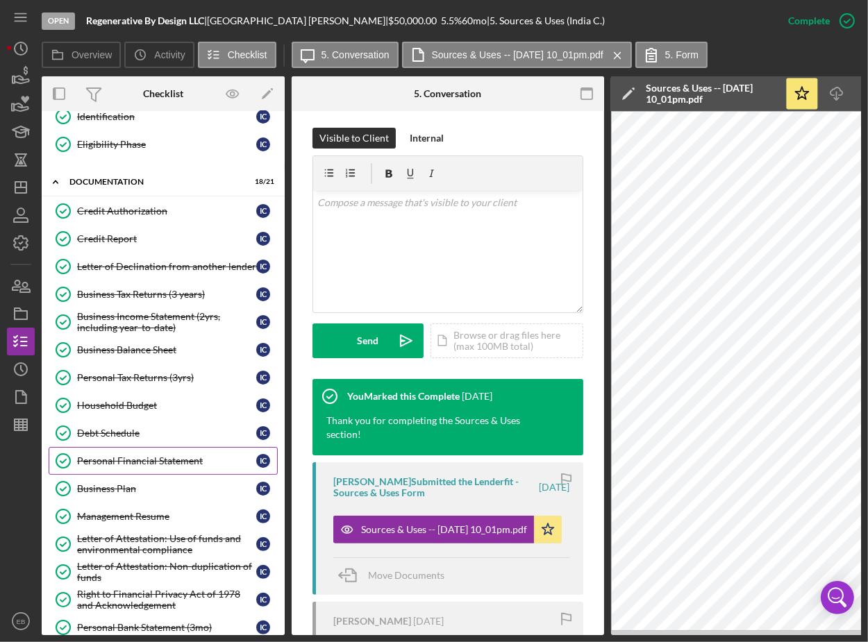
click at [142, 464] on link "Personal Financial Statement Personal Financial Statement I C" at bounding box center [163, 461] width 229 height 28
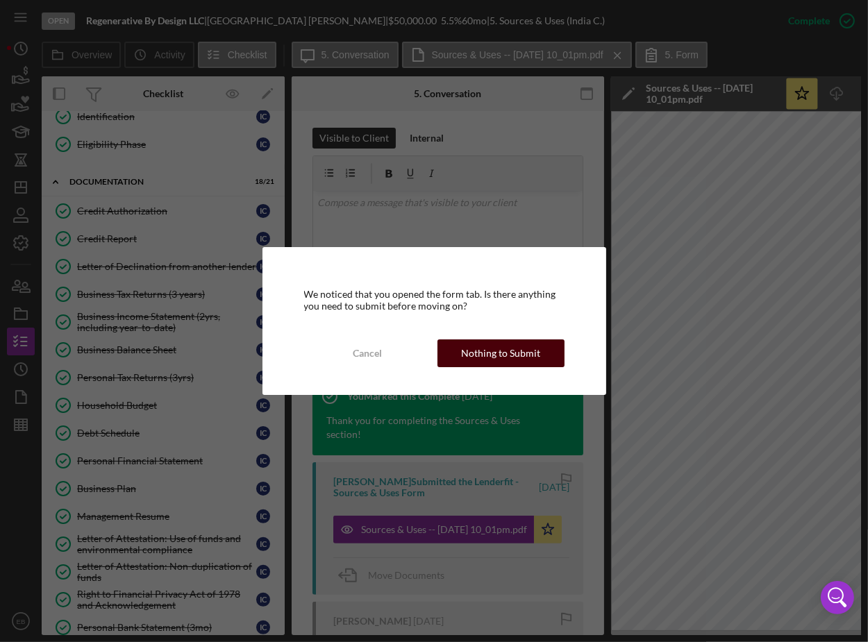
click at [507, 352] on div "Nothing to Submit" at bounding box center [500, 354] width 79 height 28
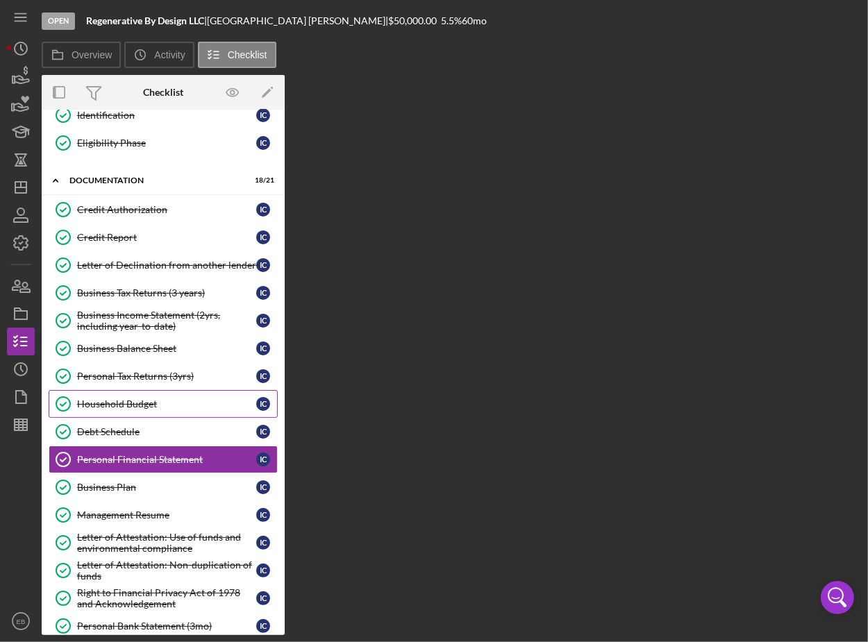
click at [131, 390] on link "Household Budget Household Budget I C" at bounding box center [163, 404] width 229 height 28
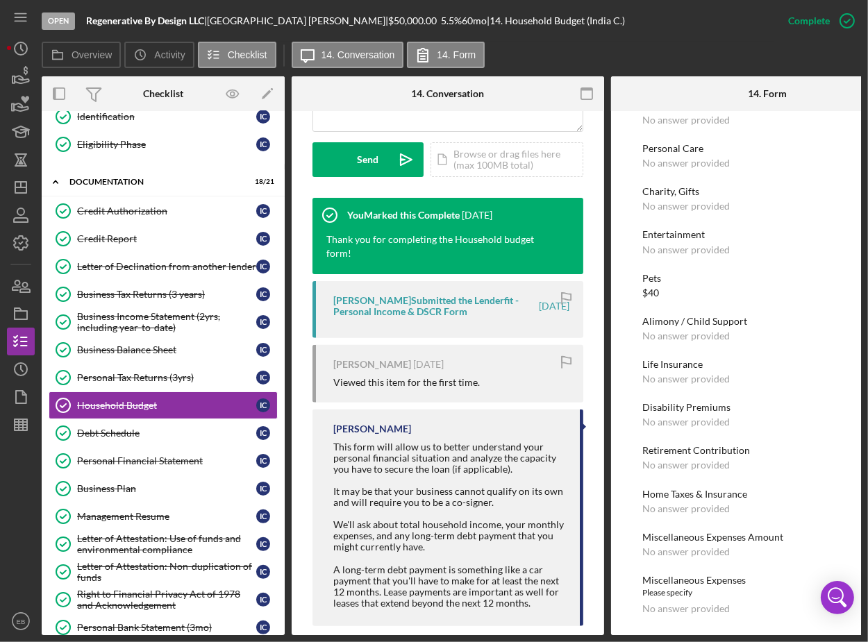
scroll to position [414, 0]
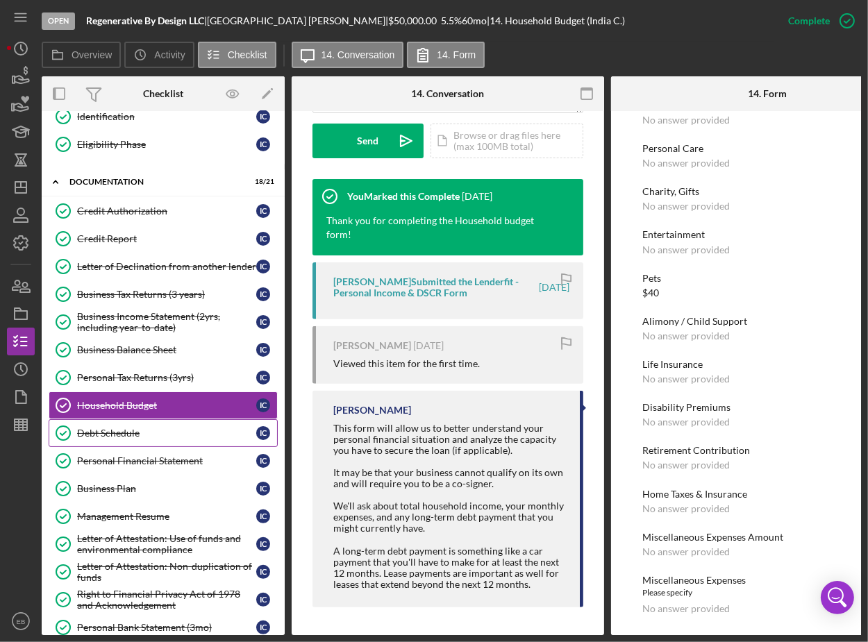
click at [166, 430] on div "Debt Schedule" at bounding box center [166, 433] width 179 height 11
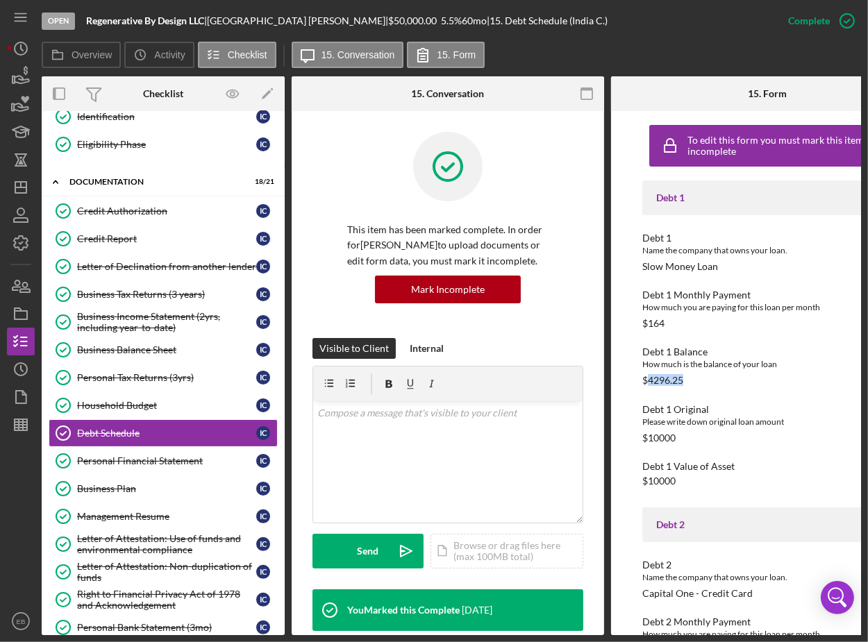
drag, startPoint x: 689, startPoint y: 383, endPoint x: 645, endPoint y: 382, distance: 43.8
click at [645, 382] on div "Debt 1 Balance How much is the balance of your loan $4296.25" at bounding box center [767, 367] width 250 height 40
copy div "4296.25"
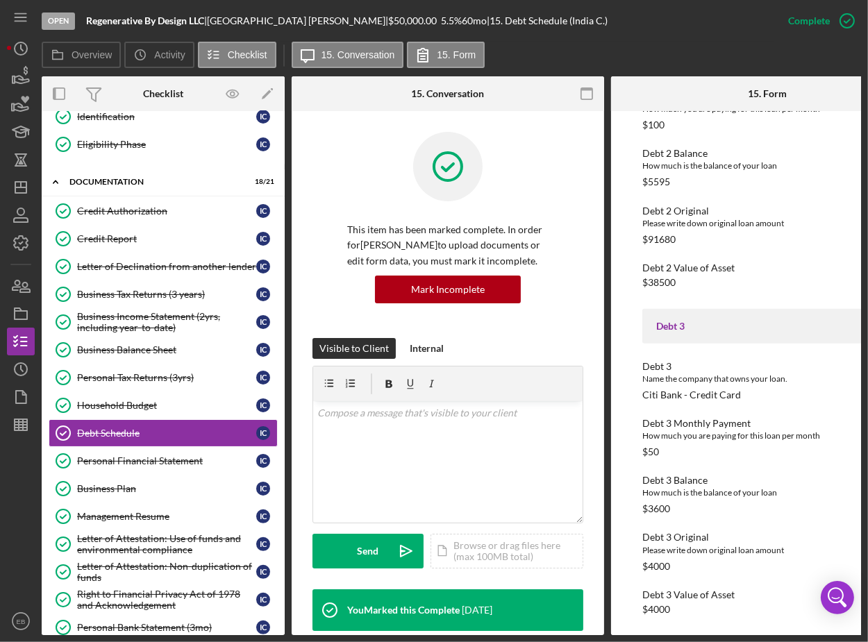
scroll to position [420, 0]
